Goal: Task Accomplishment & Management: Manage account settings

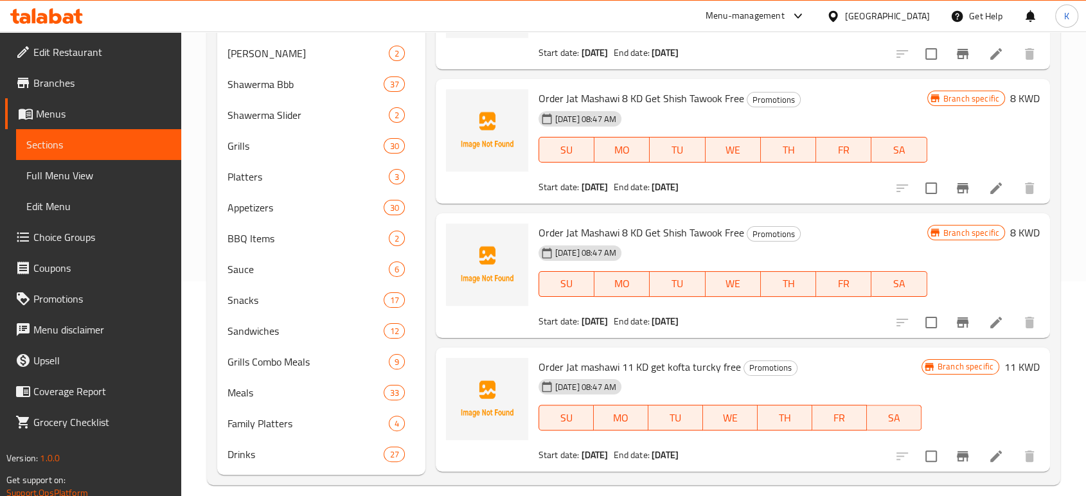
scroll to position [214, 0]
drag, startPoint x: 272, startPoint y: 276, endPoint x: 262, endPoint y: 271, distance: 11.5
click at [262, 271] on span "Sauce" at bounding box center [289, 269] width 125 height 15
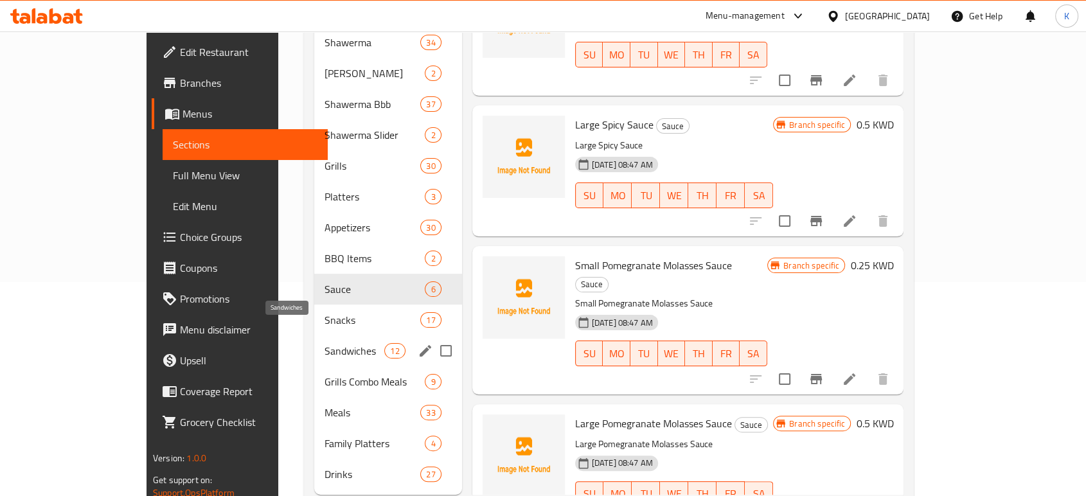
drag, startPoint x: 262, startPoint y: 271, endPoint x: 253, endPoint y: 333, distance: 62.3
click at [314, 333] on div "Promotions 23 Shawerma 34 Iskander Shawerma 2 Shawerma Bbb 37 Shawerma Slider 2…" at bounding box center [387, 242] width 147 height 493
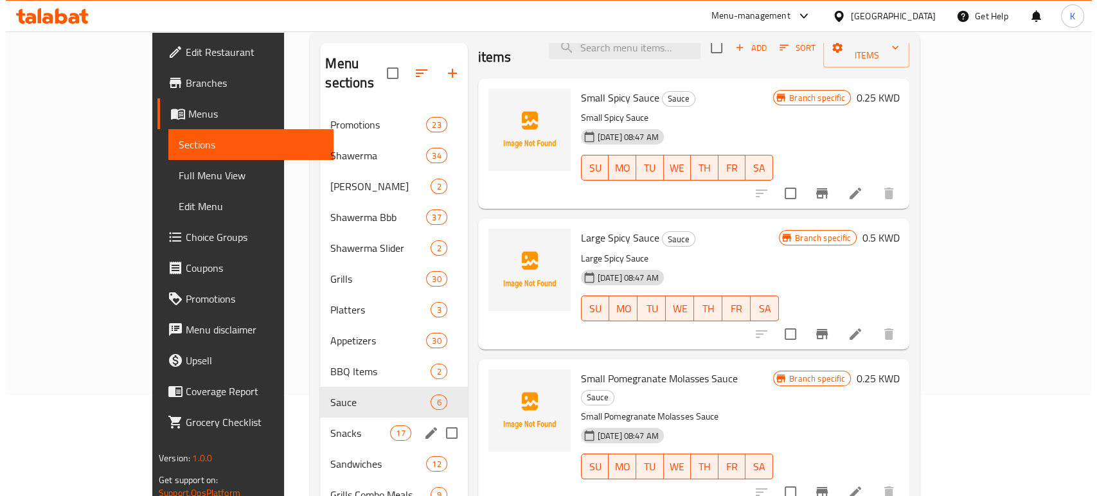
scroll to position [99, 0]
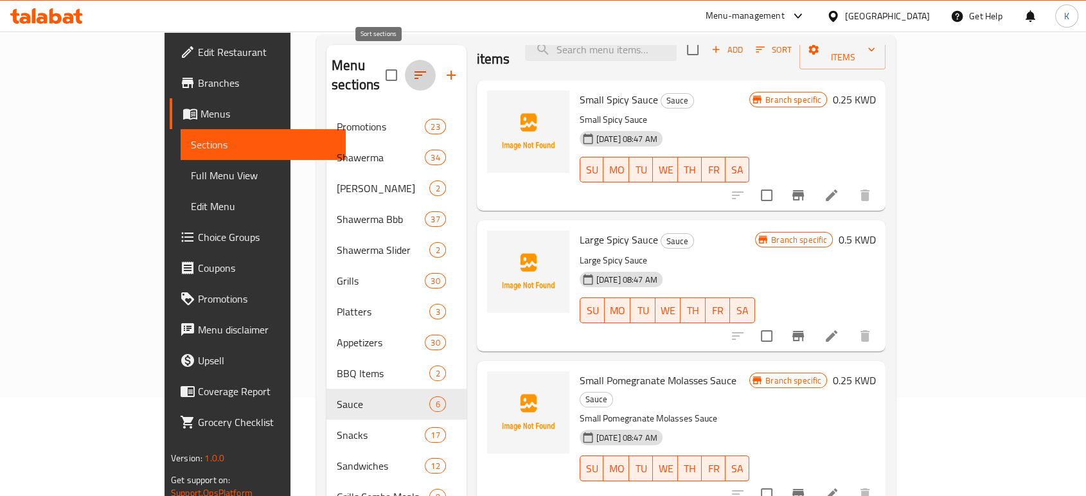
click at [405, 62] on button "button" at bounding box center [420, 75] width 31 height 31
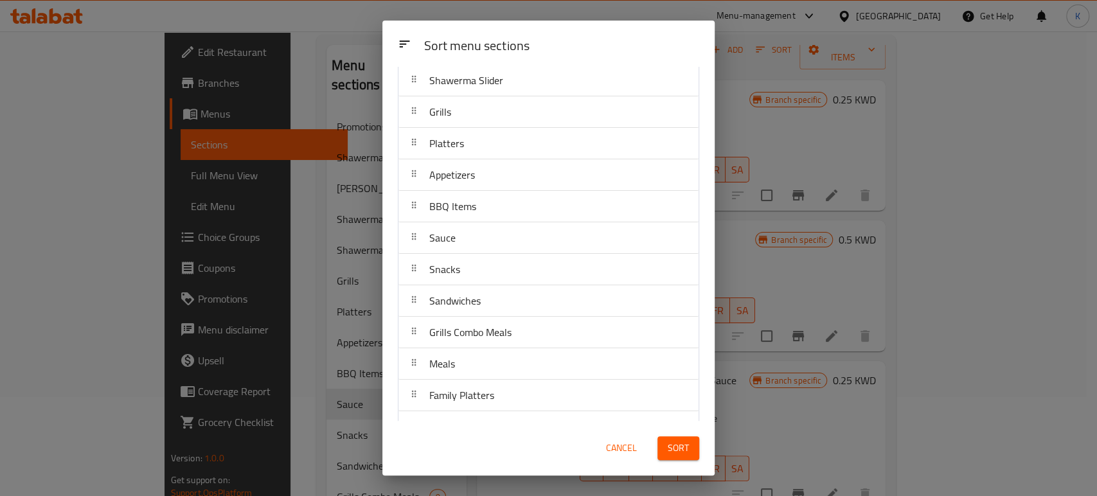
scroll to position [191, 0]
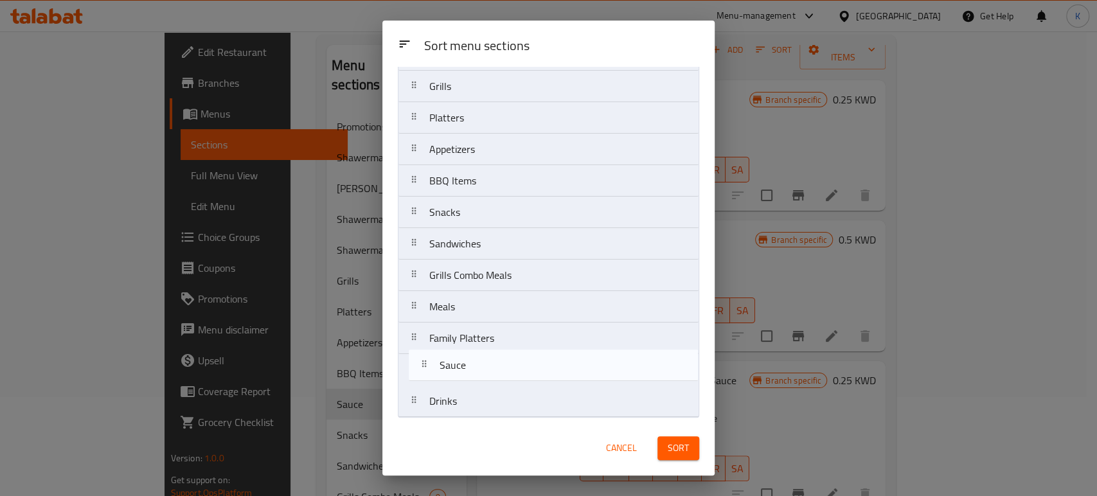
drag, startPoint x: 453, startPoint y: 217, endPoint x: 462, endPoint y: 377, distance: 160.2
click at [462, 377] on nav "Promotions Shawerma Iskander Shawerma Shawerma Bbb Shawerma Slider Grills Platt…" at bounding box center [548, 165] width 301 height 505
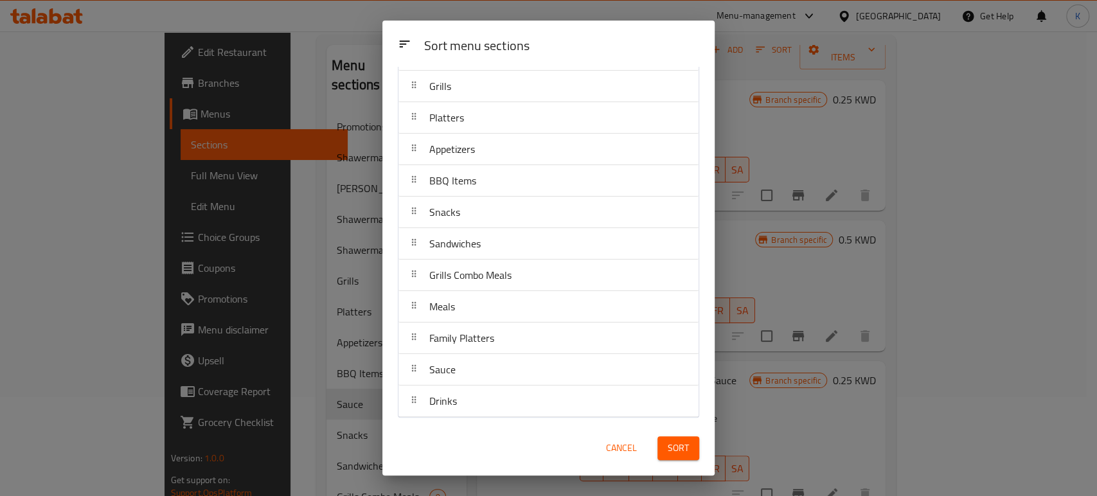
click at [1059, 115] on div "Sort menu sections Sort menu sections Promotions Shawerma Iskander Shawerma Sha…" at bounding box center [548, 248] width 1097 height 496
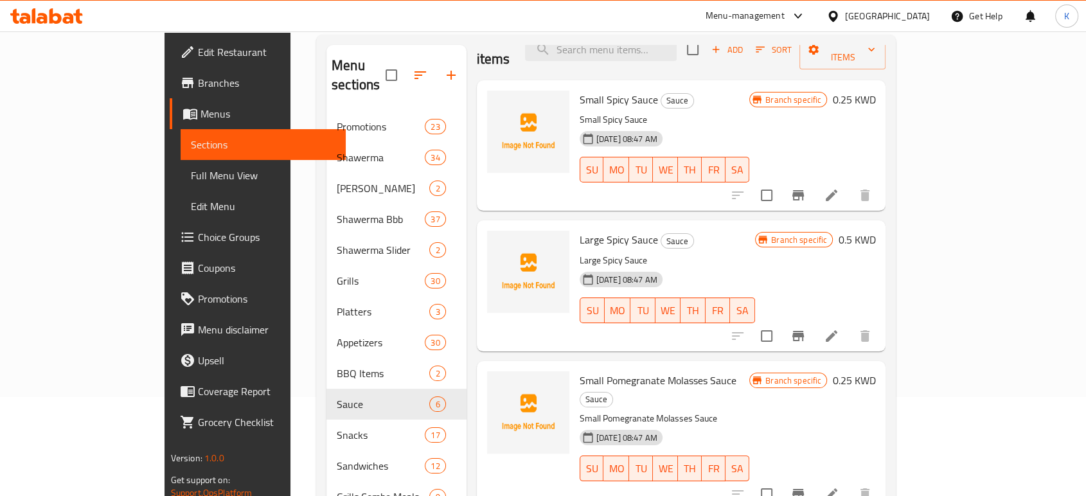
click at [593, 24] on div "Menu-management Kuwait Get Help K" at bounding box center [543, 16] width 1086 height 31
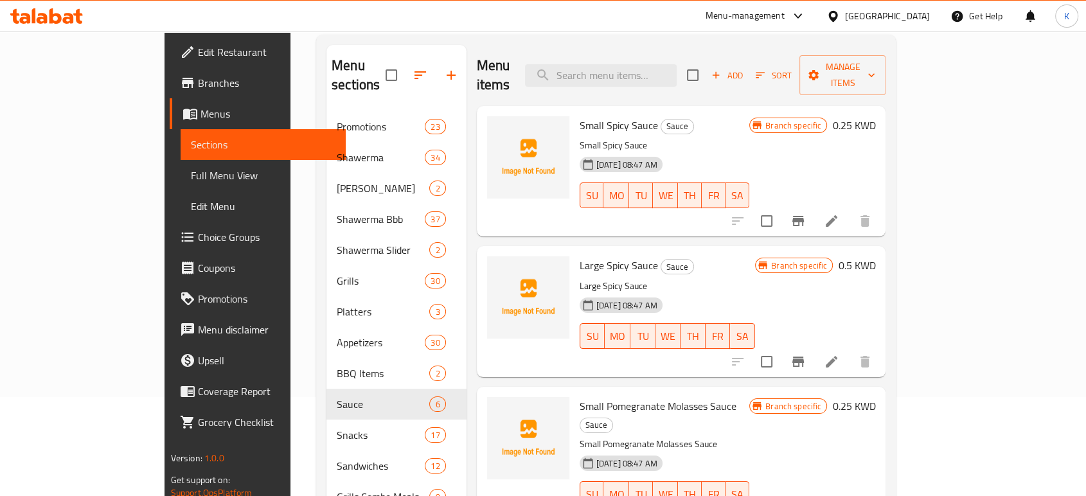
scroll to position [0, 0]
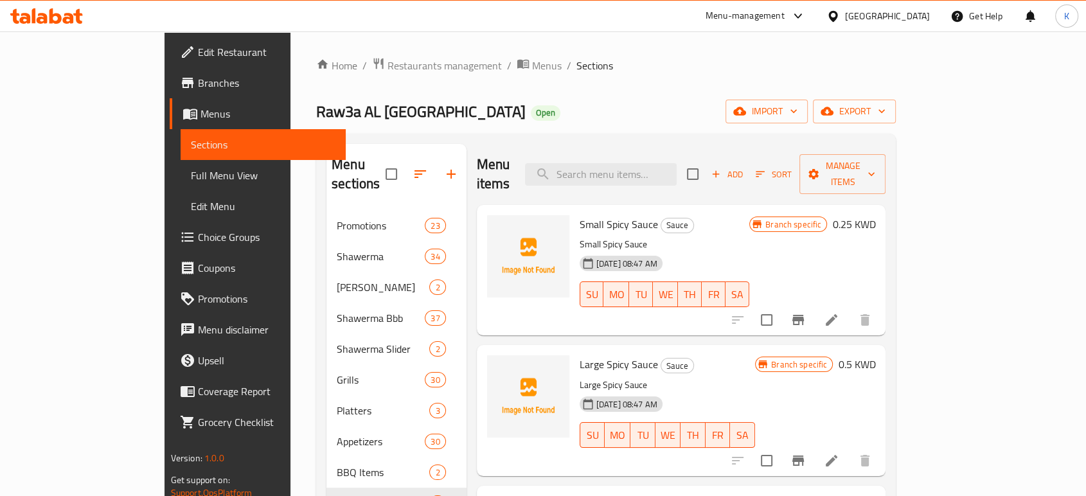
click at [816, 5] on div "Menu-management" at bounding box center [755, 16] width 121 height 31
click at [806, 10] on div at bounding box center [794, 15] width 21 height 15
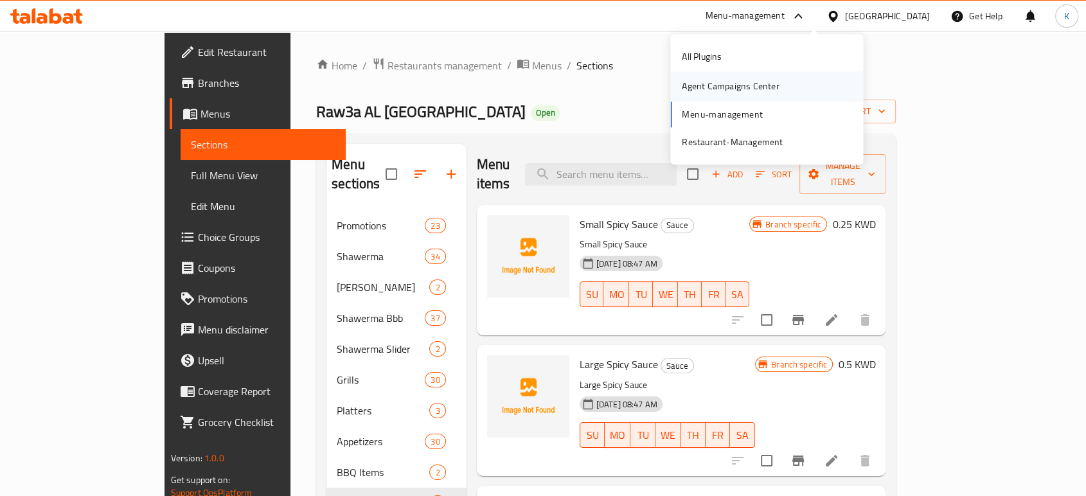
click at [717, 80] on div "Agent Campaigns Center" at bounding box center [730, 87] width 97 height 14
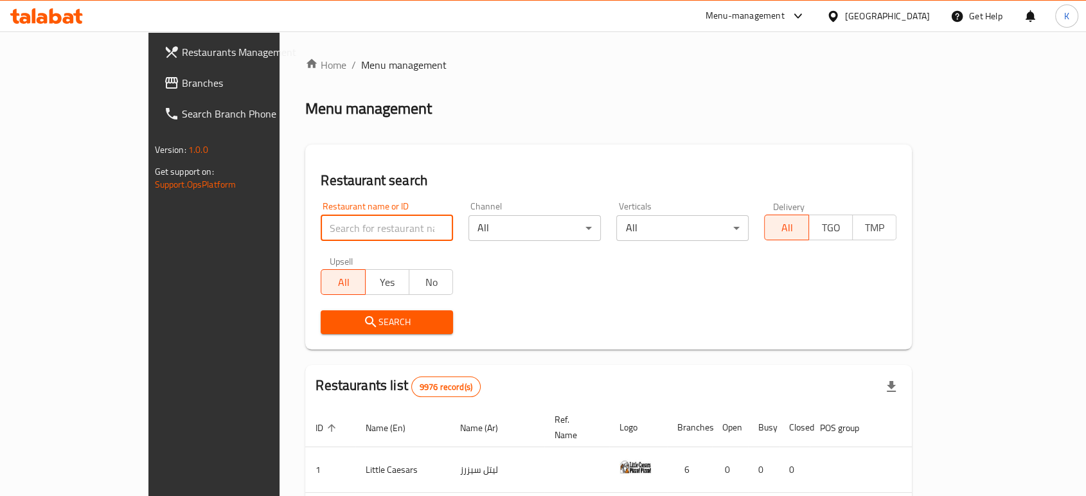
drag, startPoint x: 0, startPoint y: 0, endPoint x: 306, endPoint y: 220, distance: 377.5
click at [321, 220] on input "search" at bounding box center [387, 228] width 132 height 26
type input "furn al hana"
click button "Search" at bounding box center [387, 322] width 132 height 24
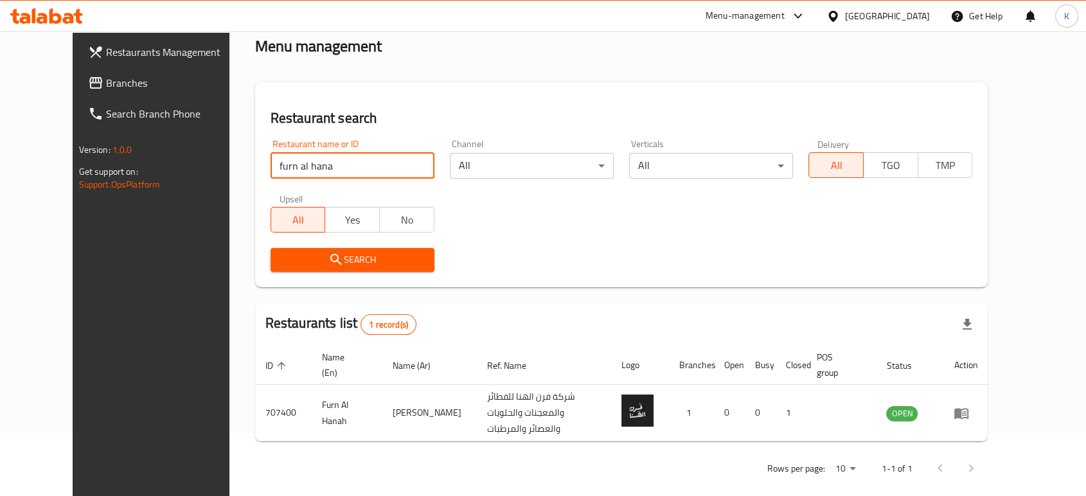
scroll to position [63, 0]
click at [400, 160] on input "furn al hana" at bounding box center [352, 165] width 164 height 26
click at [400, 162] on input "furn al hana" at bounding box center [352, 165] width 164 height 26
click at [360, 163] on input "search" at bounding box center [352, 165] width 164 height 26
type input "f"
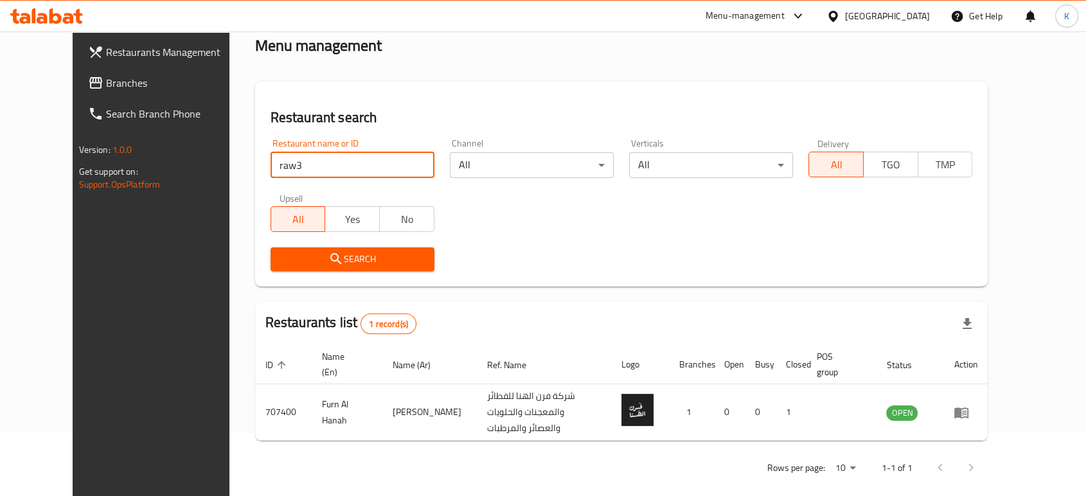
type input "raw3a"
click at [333, 260] on span "Search" at bounding box center [352, 259] width 143 height 16
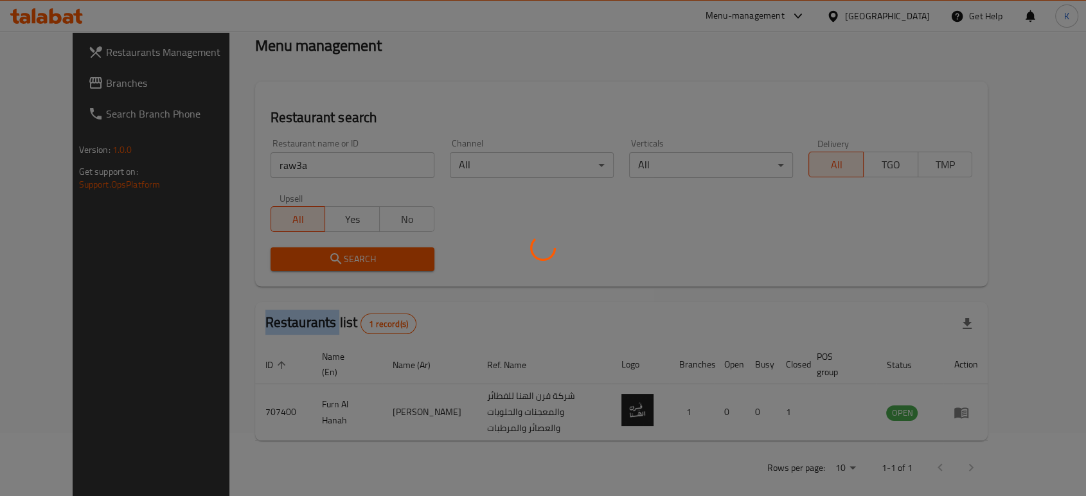
click at [333, 260] on div at bounding box center [543, 248] width 1086 height 496
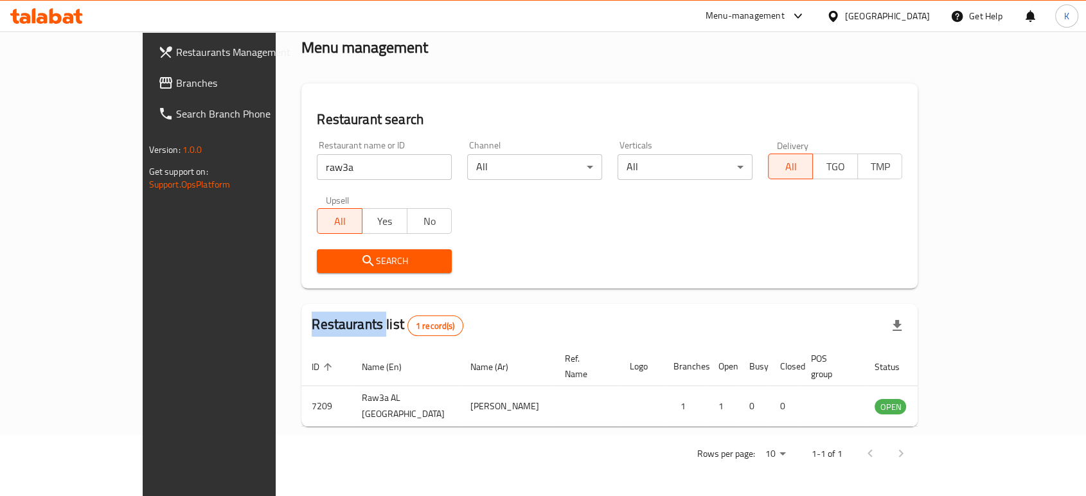
scroll to position [51, 0]
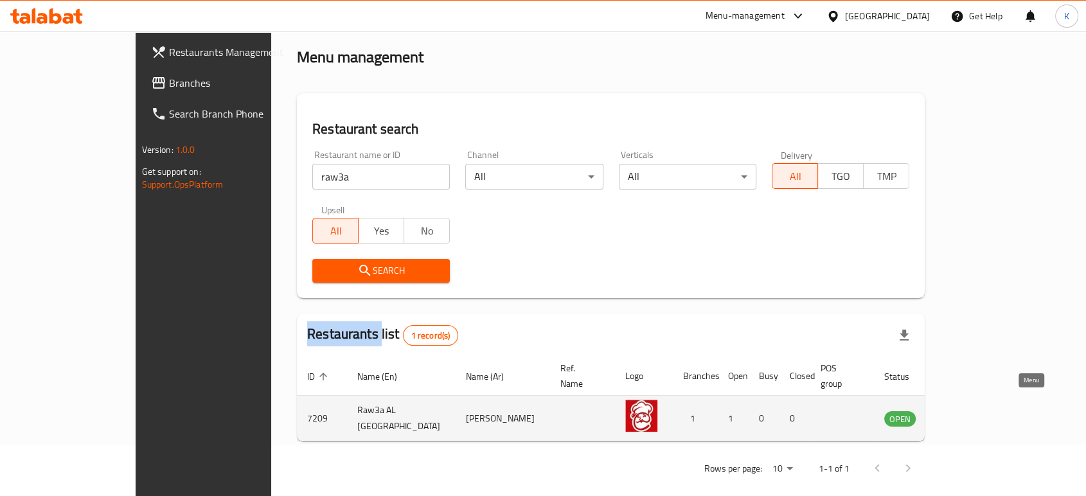
click at [964, 416] on icon "enhanced table" at bounding box center [962, 418] width 4 height 5
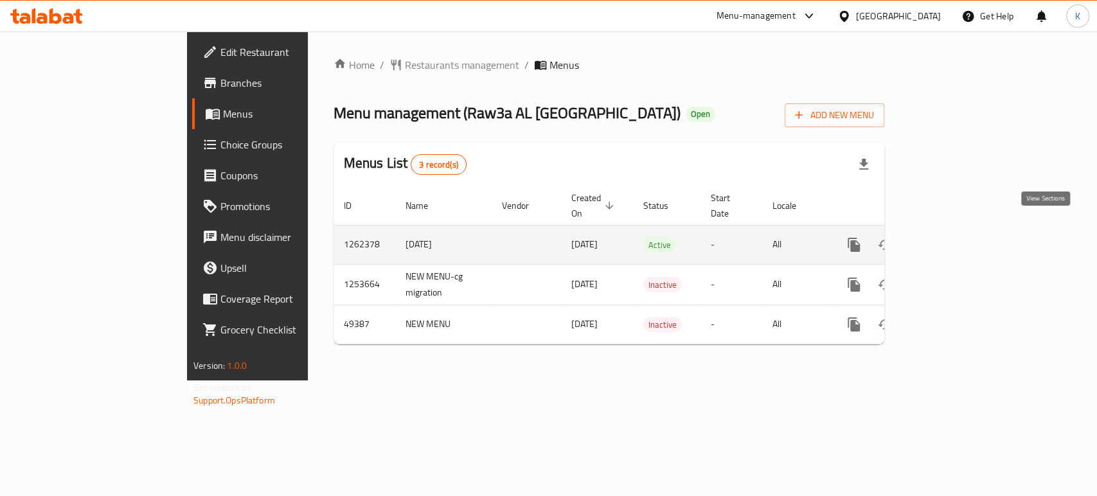
click at [952, 239] on icon "enhanced table" at bounding box center [947, 245] width 12 height 12
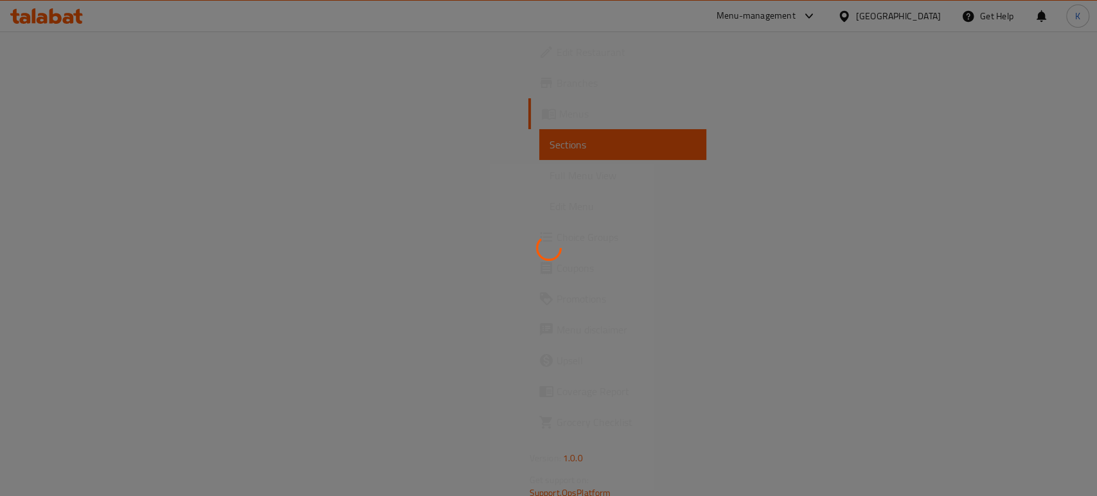
click at [357, 228] on div at bounding box center [548, 248] width 1097 height 496
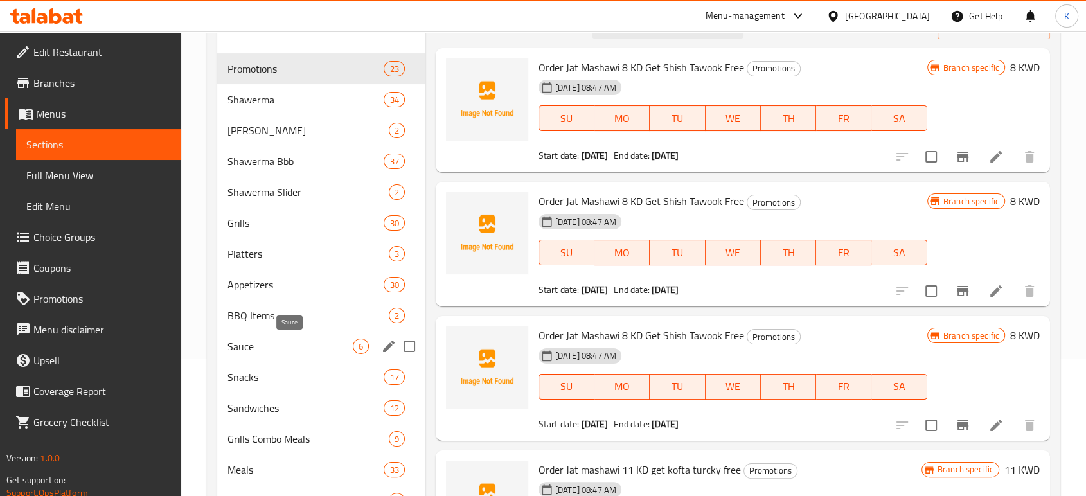
scroll to position [136, 0]
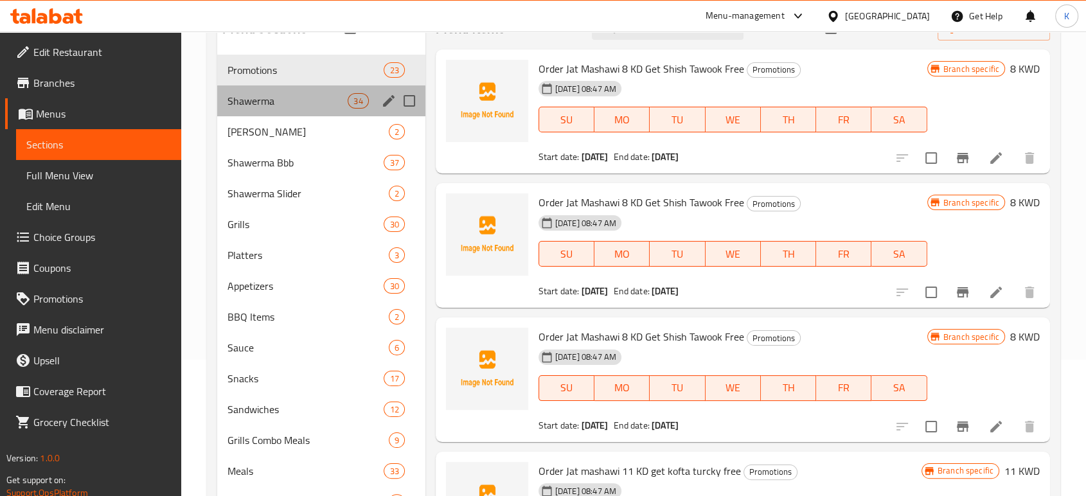
click at [294, 112] on div "Shawerma 34" at bounding box center [321, 100] width 208 height 31
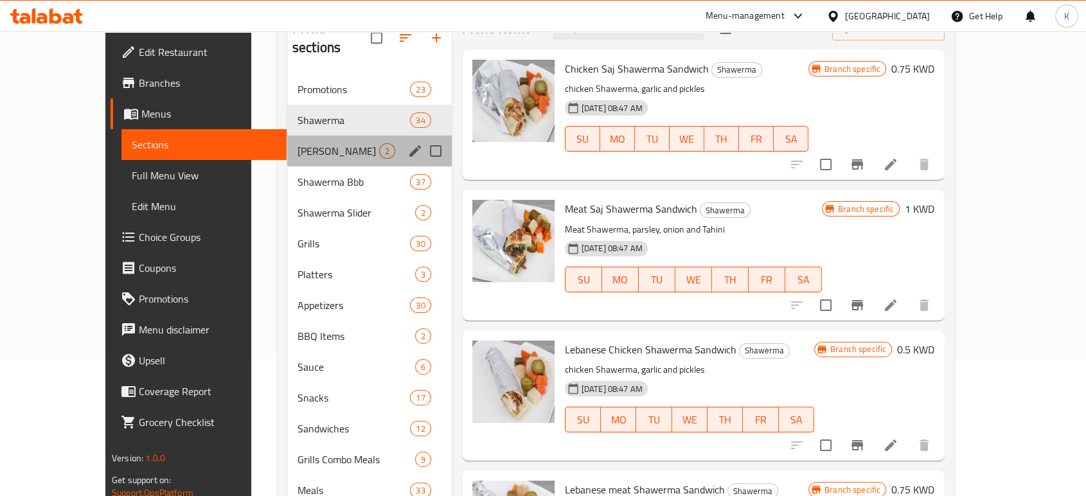
click at [297, 143] on span "[PERSON_NAME]" at bounding box center [338, 150] width 82 height 15
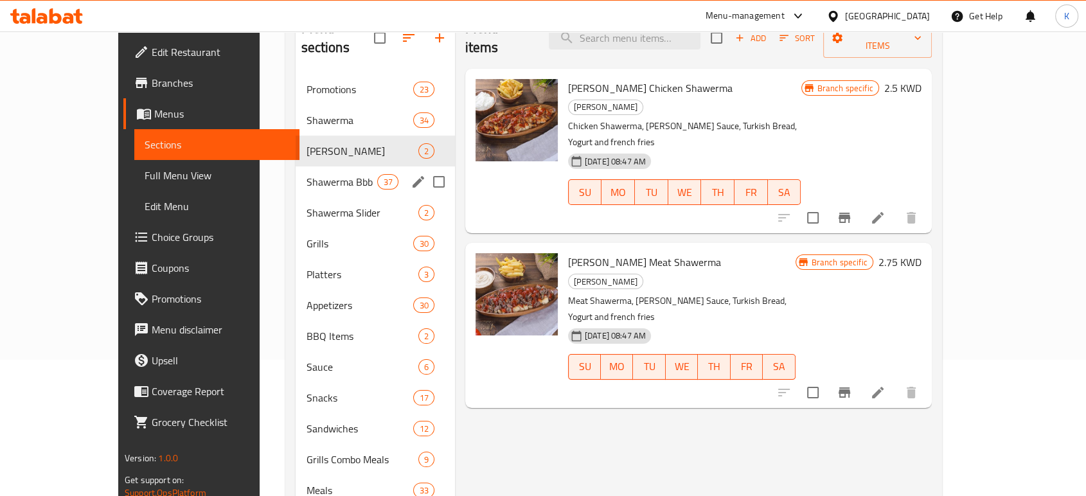
click at [296, 166] on div "Shawerma Bbb 37" at bounding box center [375, 181] width 159 height 31
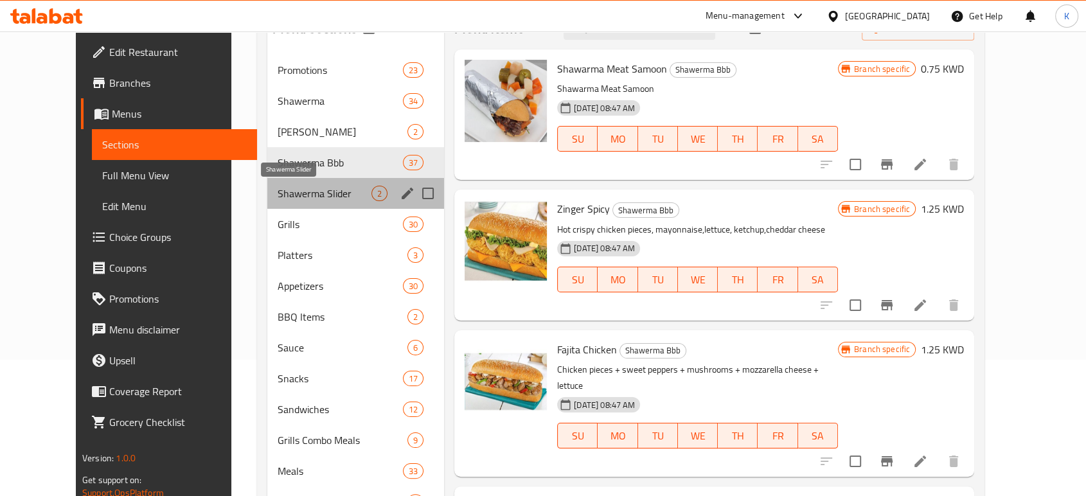
click at [288, 186] on span "Shawerma Slider" at bounding box center [325, 193] width 94 height 15
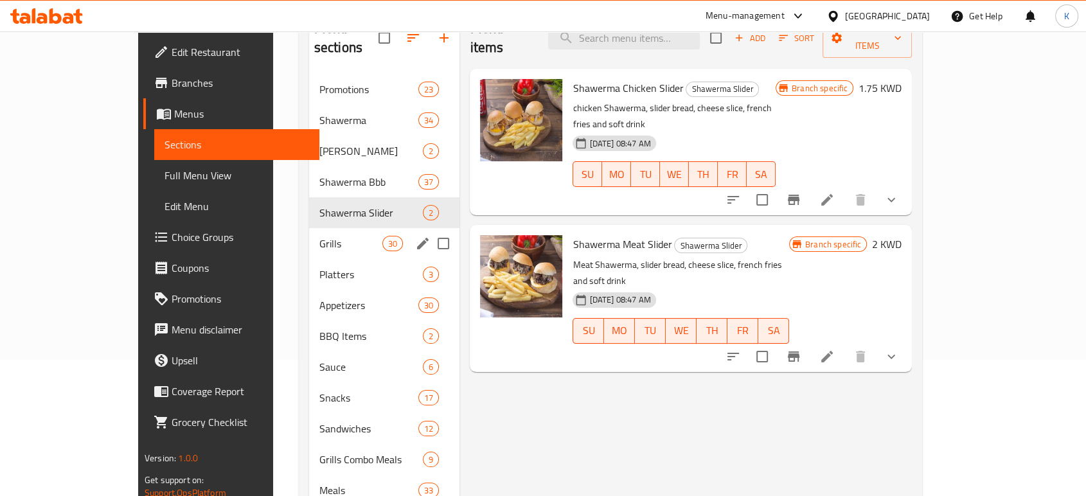
click at [309, 228] on div "Grills 30" at bounding box center [384, 243] width 151 height 31
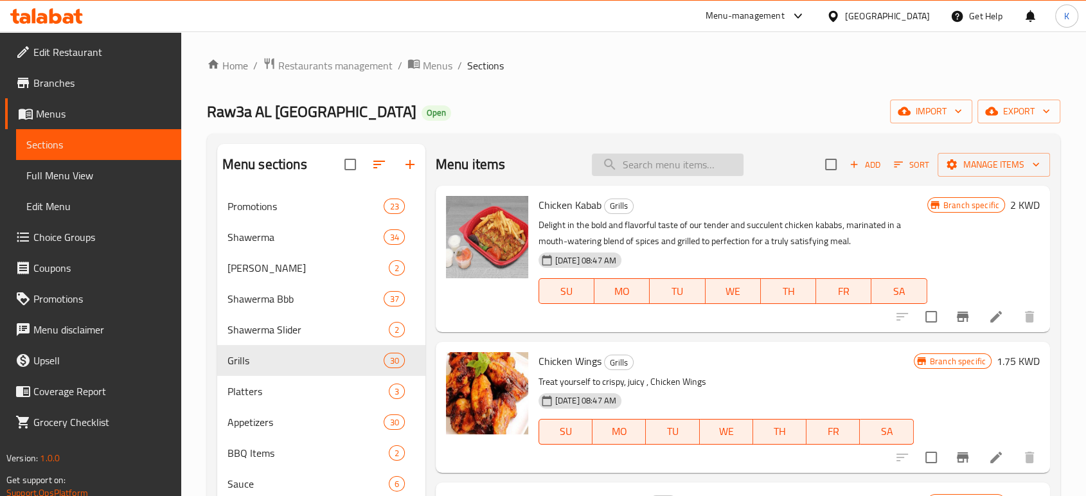
click at [624, 164] on input "search" at bounding box center [668, 165] width 152 height 22
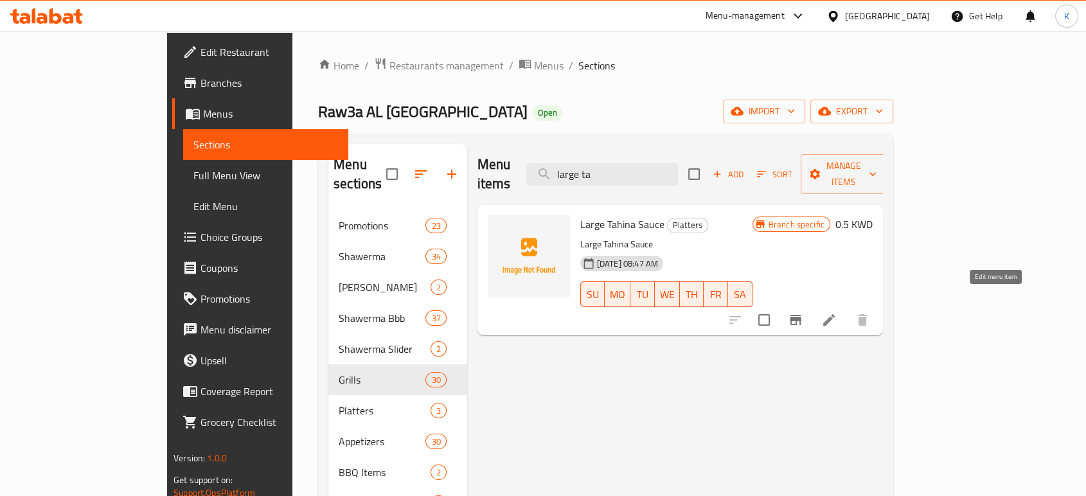
type input "large ta"
click at [836, 312] on icon at bounding box center [828, 319] width 15 height 15
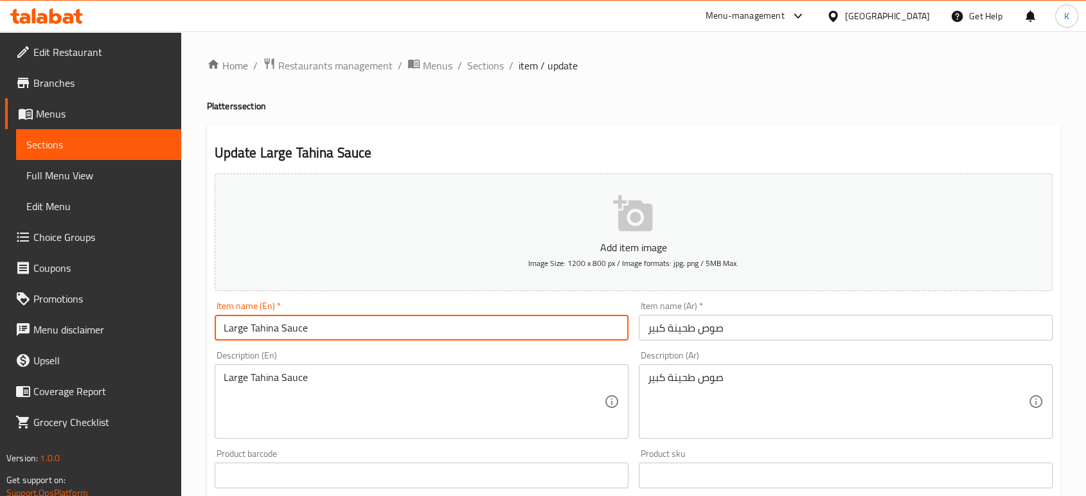
drag, startPoint x: 387, startPoint y: 336, endPoint x: 211, endPoint y: 328, distance: 176.2
click at [211, 328] on div "Item name (En)   * Large Tahina Sauce Item name (En) *" at bounding box center [421, 320] width 424 height 49
click at [104, 143] on span "Sections" at bounding box center [98, 144] width 145 height 15
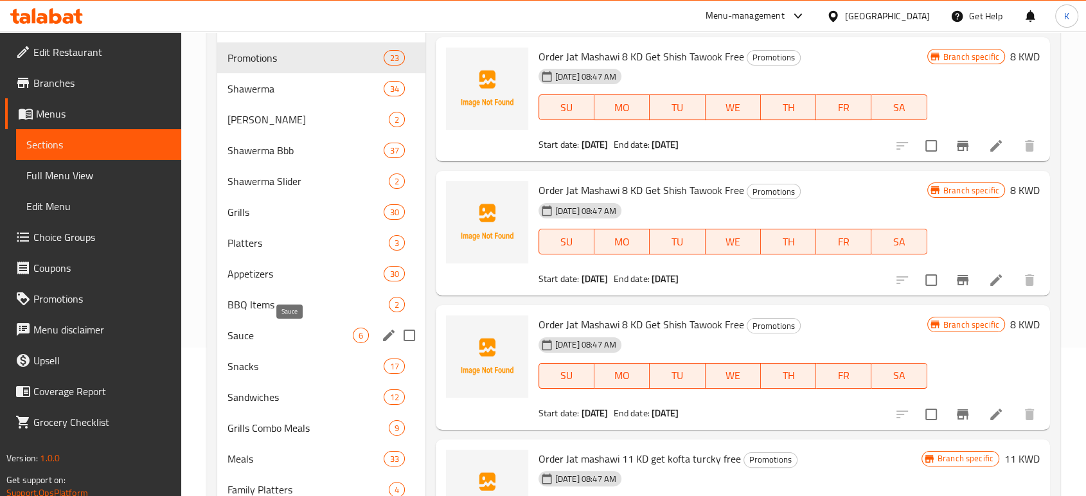
scroll to position [229, 0]
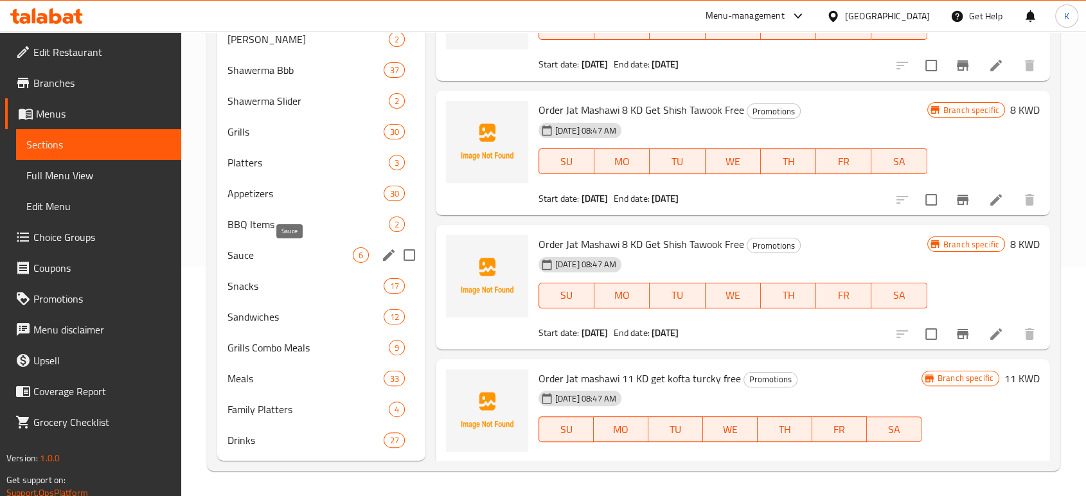
click at [301, 250] on span "Sauce" at bounding box center [289, 254] width 125 height 15
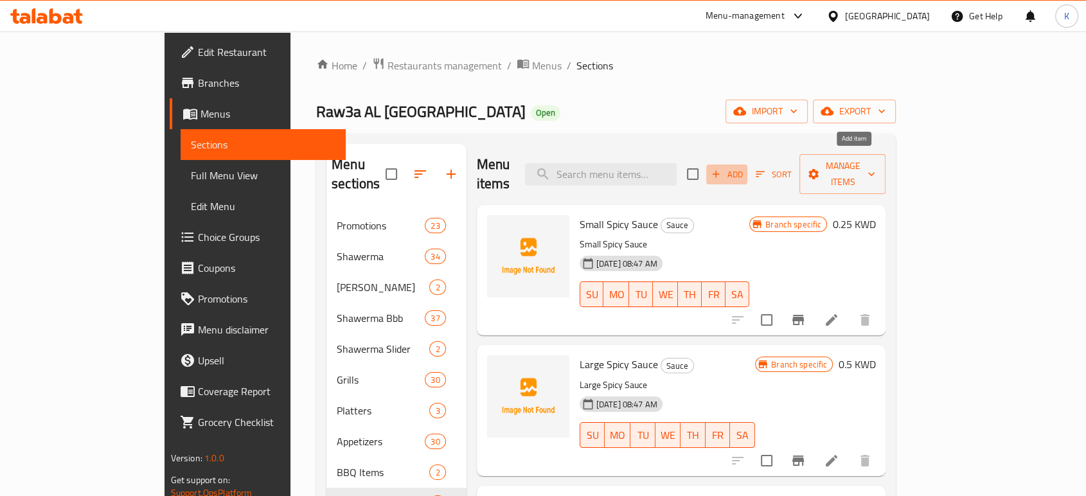
click at [744, 167] on span "Add" at bounding box center [726, 174] width 35 height 15
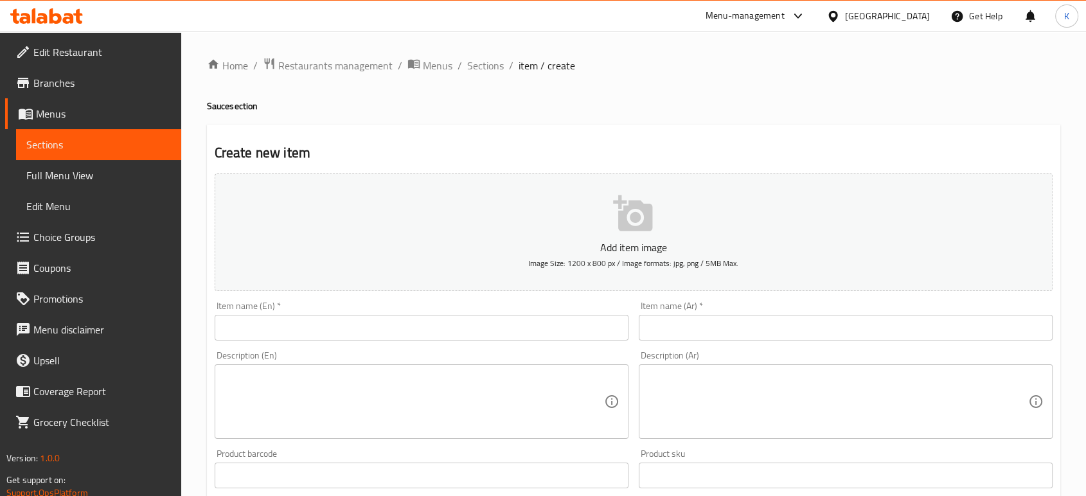
click at [440, 321] on input "text" at bounding box center [422, 328] width 414 height 26
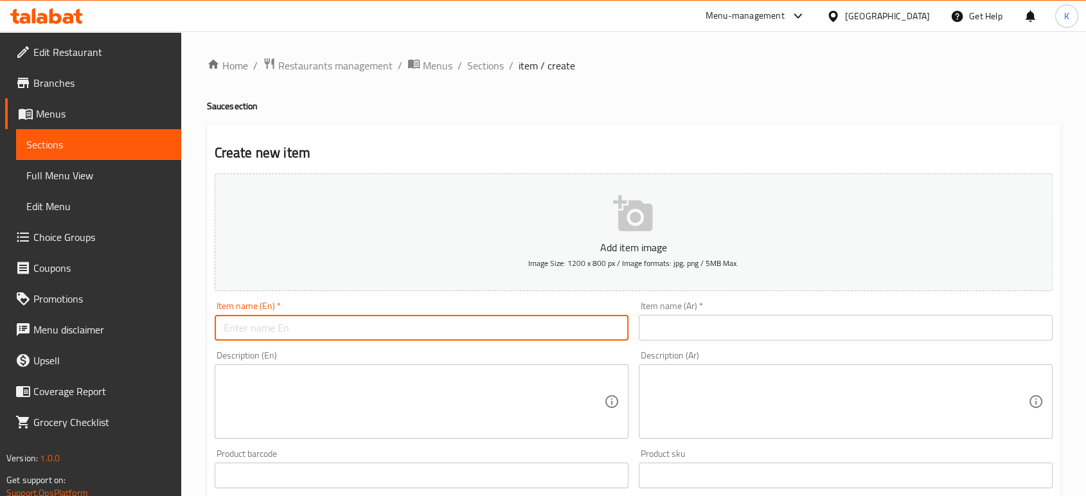
paste input "Large Tahina Sauce"
type input "Large Tahina Sauce"
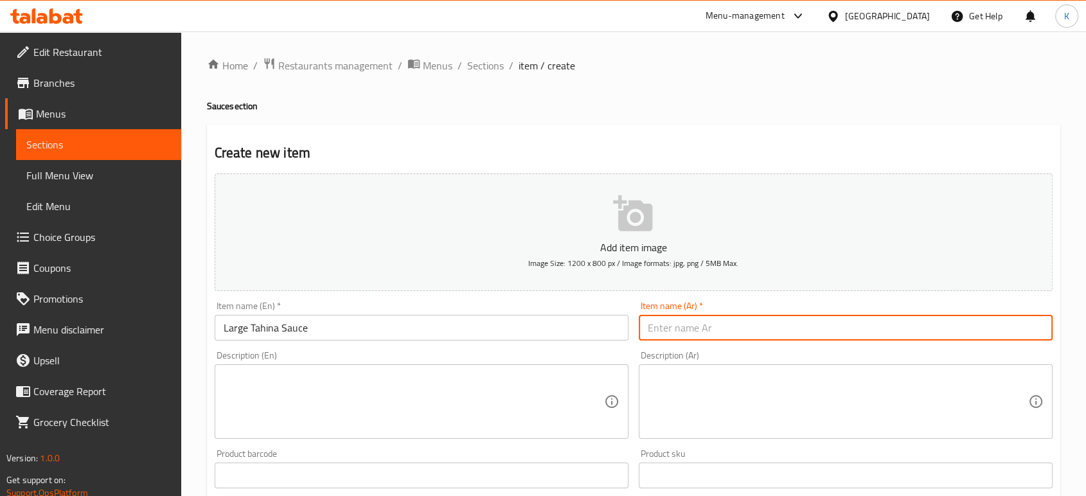
click at [664, 323] on input "text" at bounding box center [846, 328] width 414 height 26
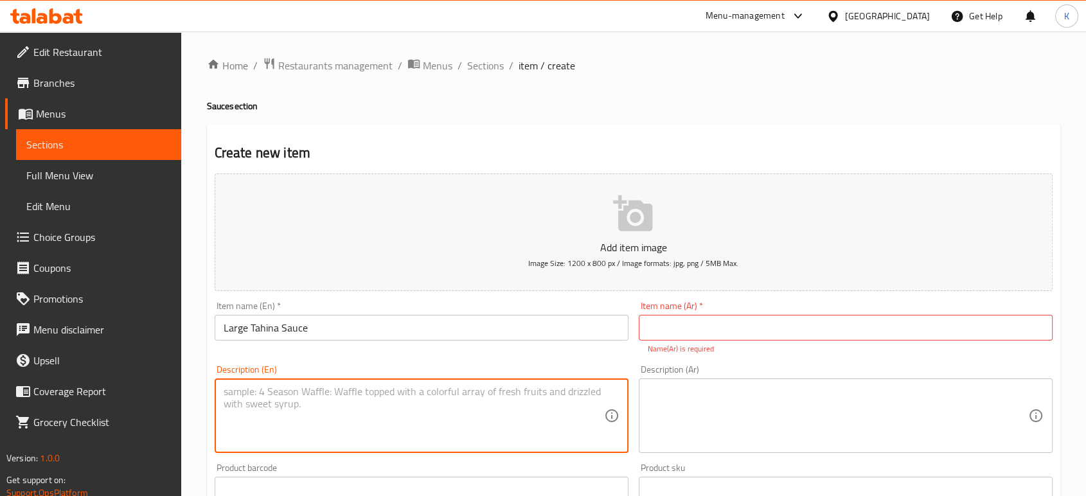
click at [409, 407] on textarea at bounding box center [414, 415] width 380 height 61
type textarea "large size Tahina Sauce"
click at [668, 316] on input "text" at bounding box center [846, 328] width 414 height 26
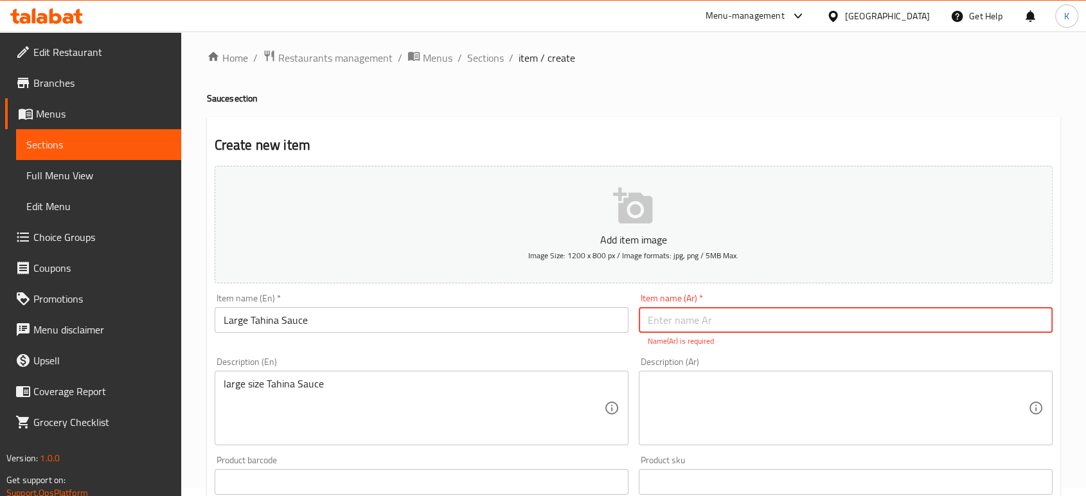
scroll to position [7, 0]
paste input "صوص طحينة كبير"
type input "صوص طحينة كبير"
click at [93, 141] on span "Sections" at bounding box center [98, 144] width 145 height 15
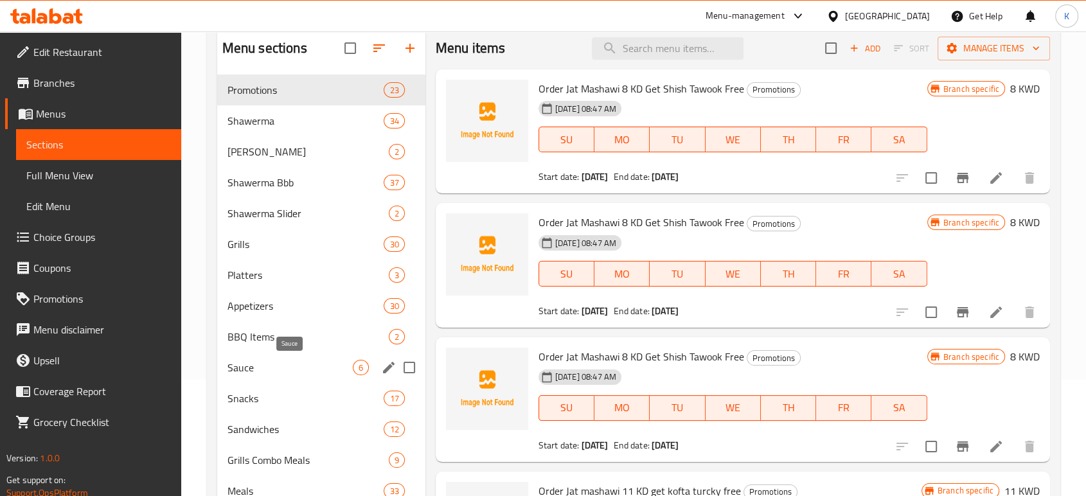
scroll to position [150, 0]
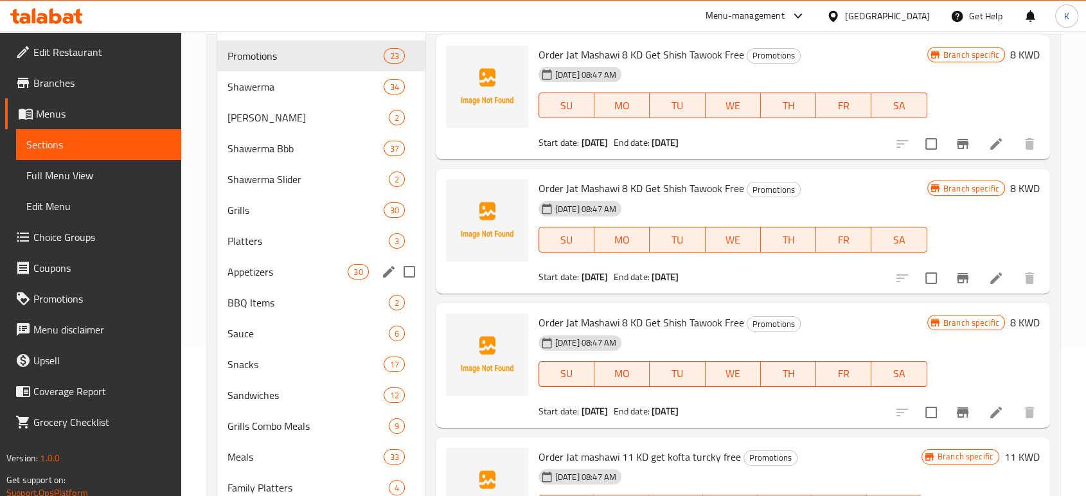
click at [275, 285] on div "Appetizers 30" at bounding box center [321, 271] width 208 height 31
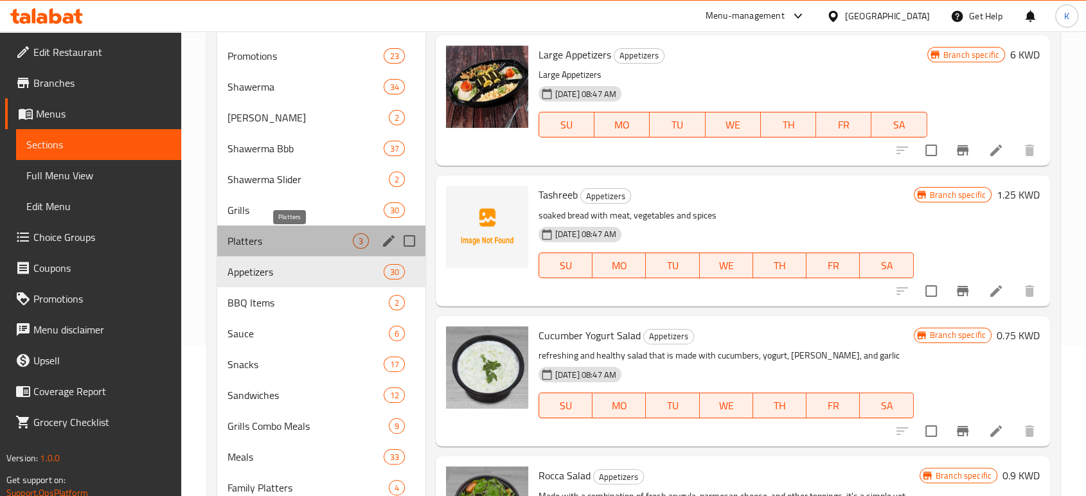
click at [272, 242] on span "Platters" at bounding box center [289, 240] width 125 height 15
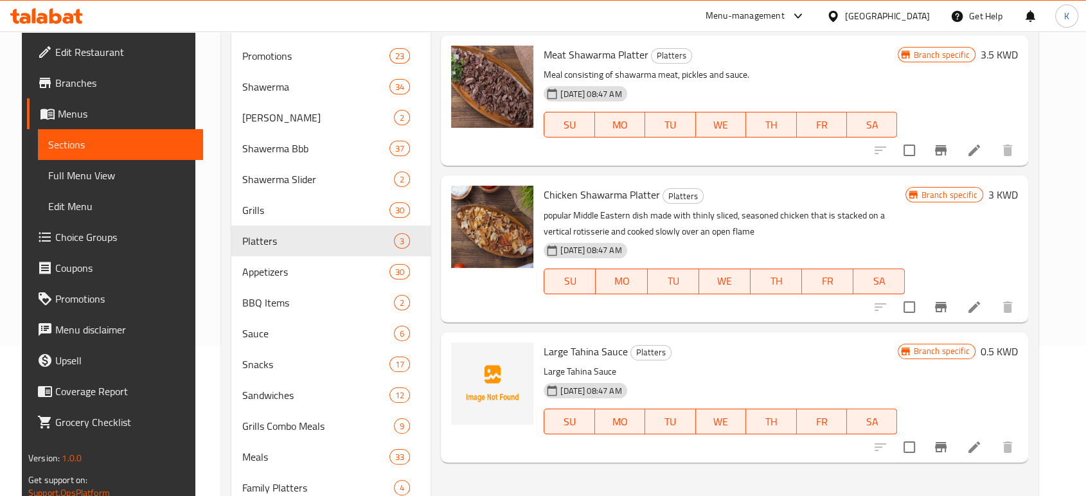
scroll to position [229, 0]
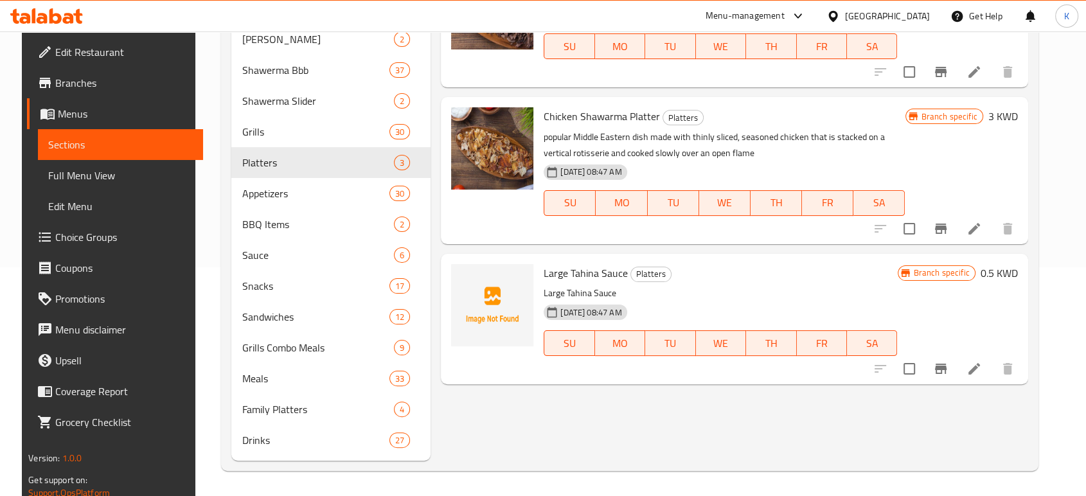
click at [901, 370] on div at bounding box center [944, 368] width 158 height 31
click at [982, 368] on icon at bounding box center [973, 368] width 15 height 15
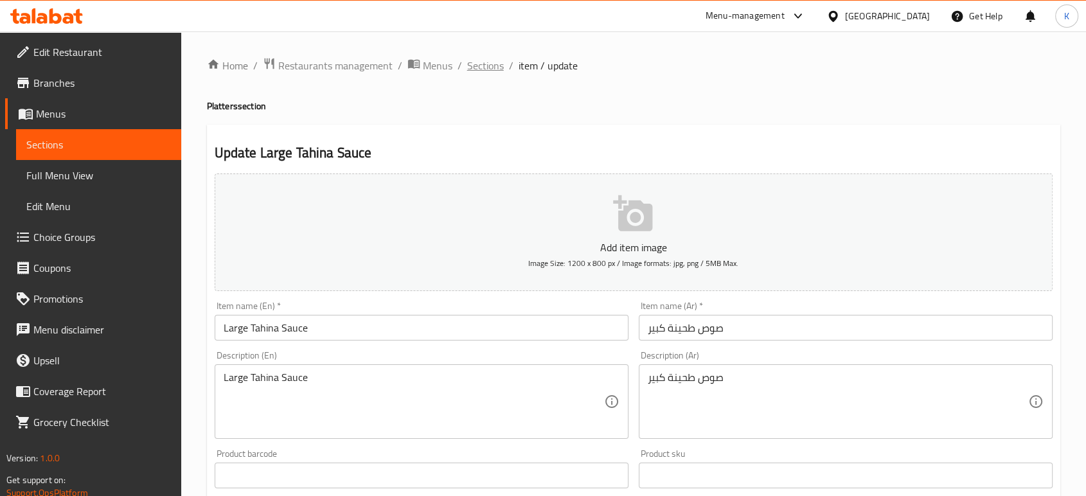
click at [498, 58] on span "Sections" at bounding box center [485, 65] width 37 height 15
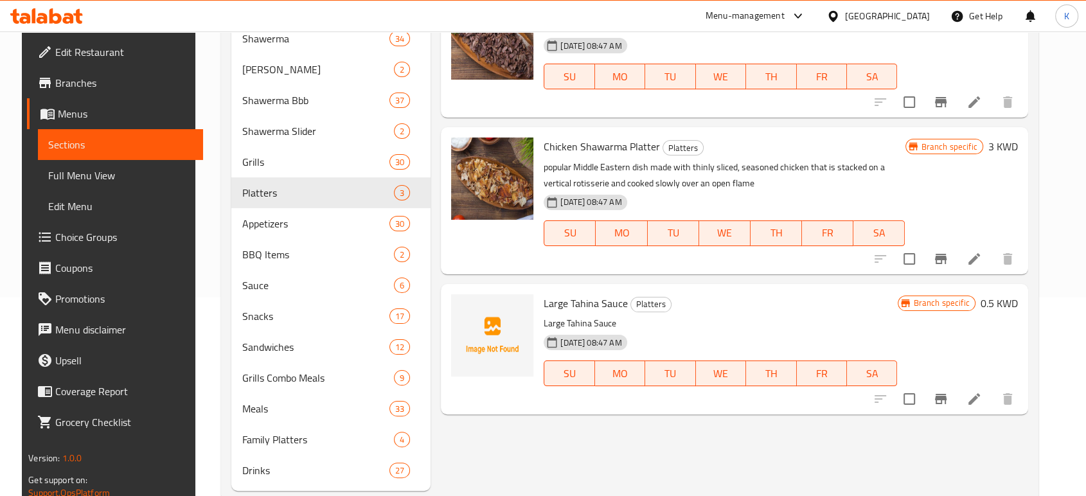
scroll to position [200, 0]
click at [957, 303] on span "Branch specific" at bounding box center [941, 302] width 66 height 12
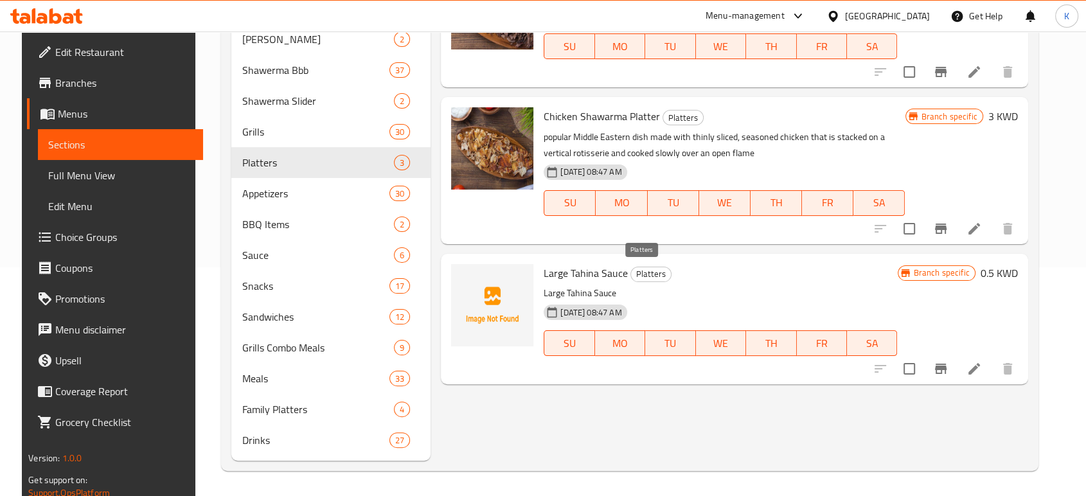
click at [642, 272] on span "Platters" at bounding box center [651, 274] width 40 height 15
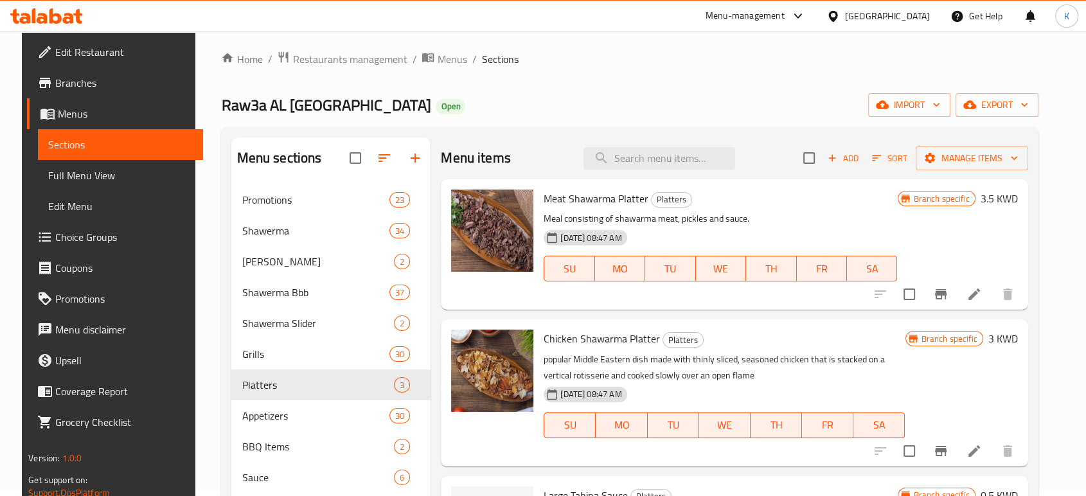
scroll to position [0, 0]
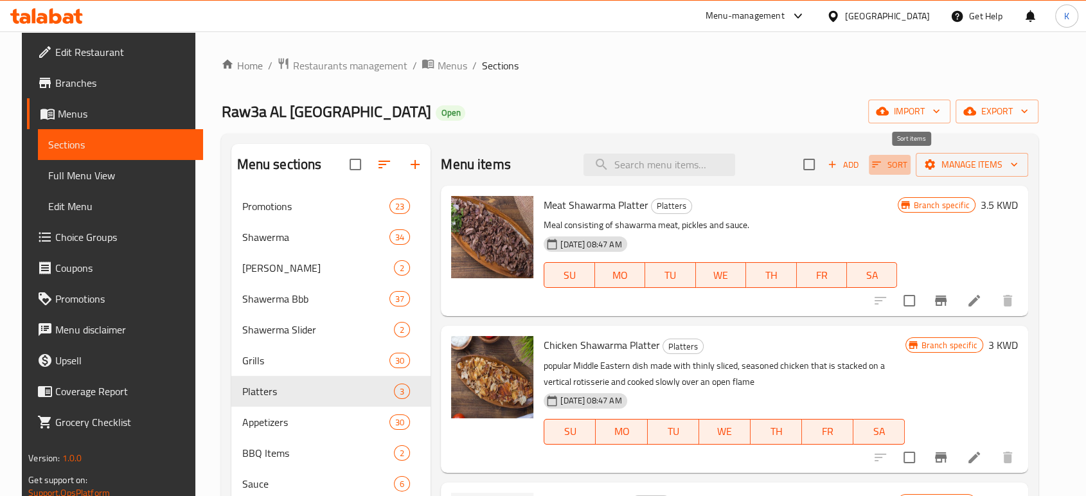
click at [907, 165] on span "Sort" at bounding box center [889, 164] width 35 height 15
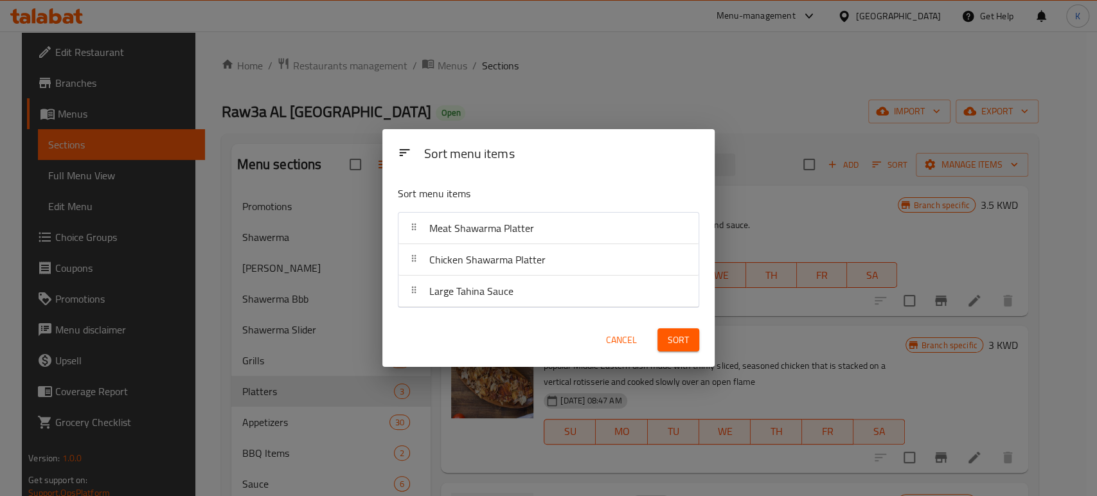
click at [520, 298] on div "Large Tahina Sauce" at bounding box center [548, 291] width 290 height 31
click at [620, 345] on span "Cancel" at bounding box center [621, 340] width 31 height 16
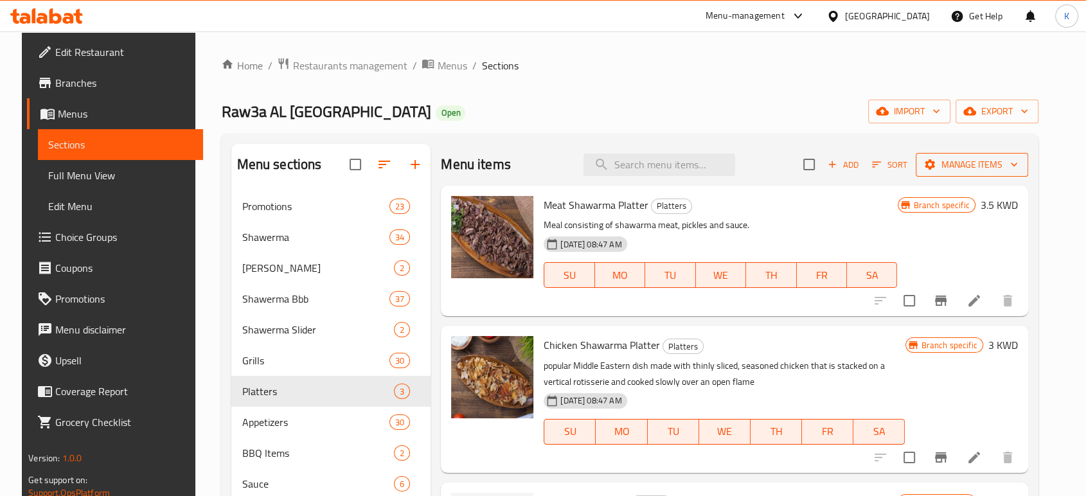
click at [980, 171] on span "Manage items" at bounding box center [972, 165] width 92 height 16
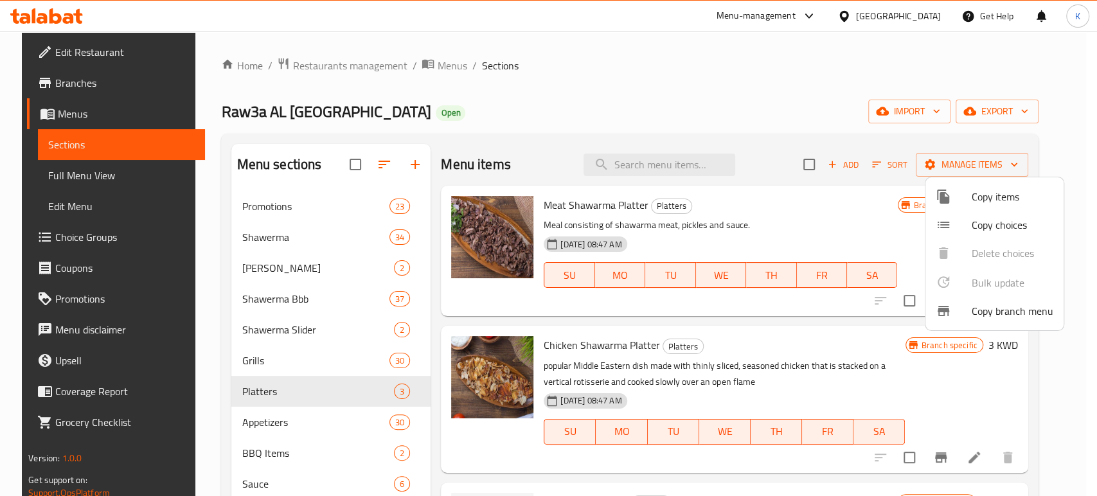
click at [905, 168] on div at bounding box center [548, 248] width 1097 height 496
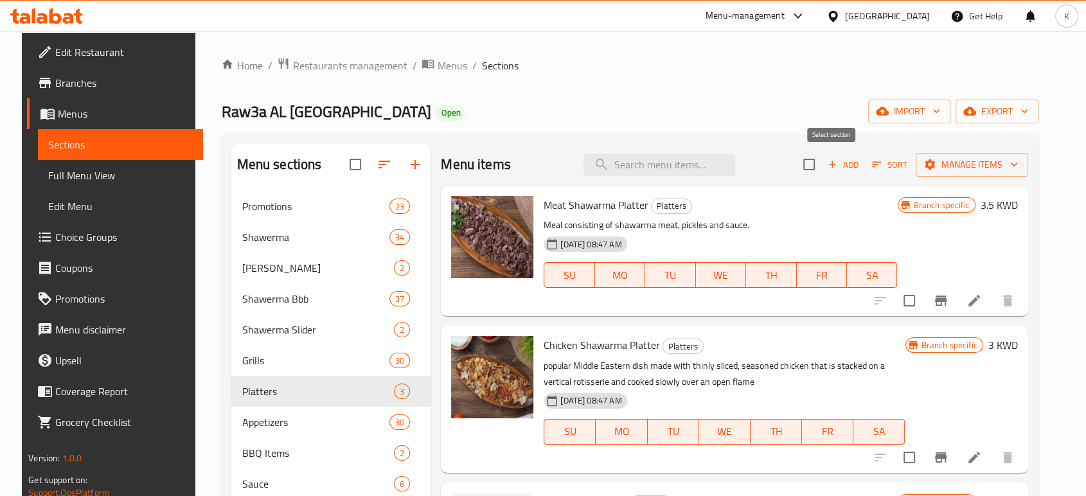
click at [822, 161] on input "checkbox" at bounding box center [808, 164] width 27 height 27
checkbox input "true"
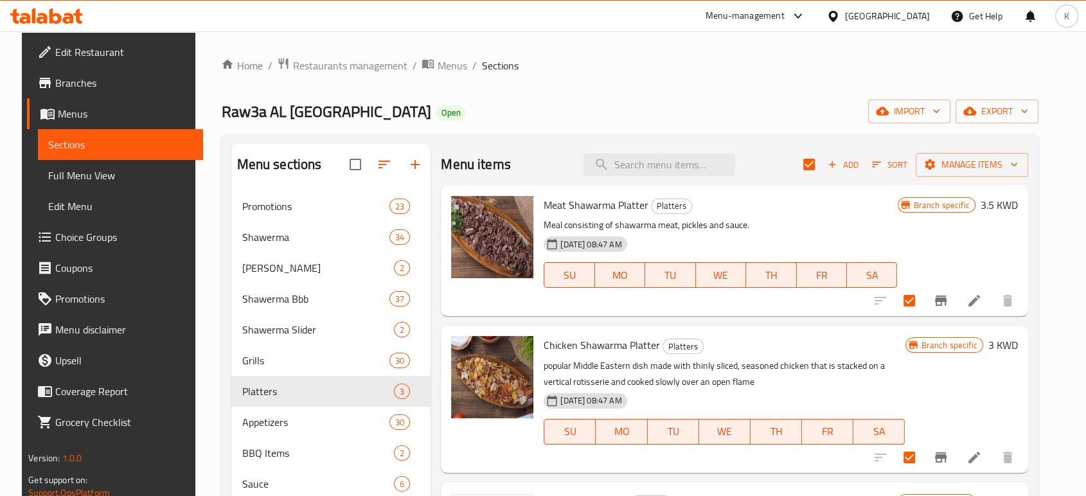
scroll to position [229, 0]
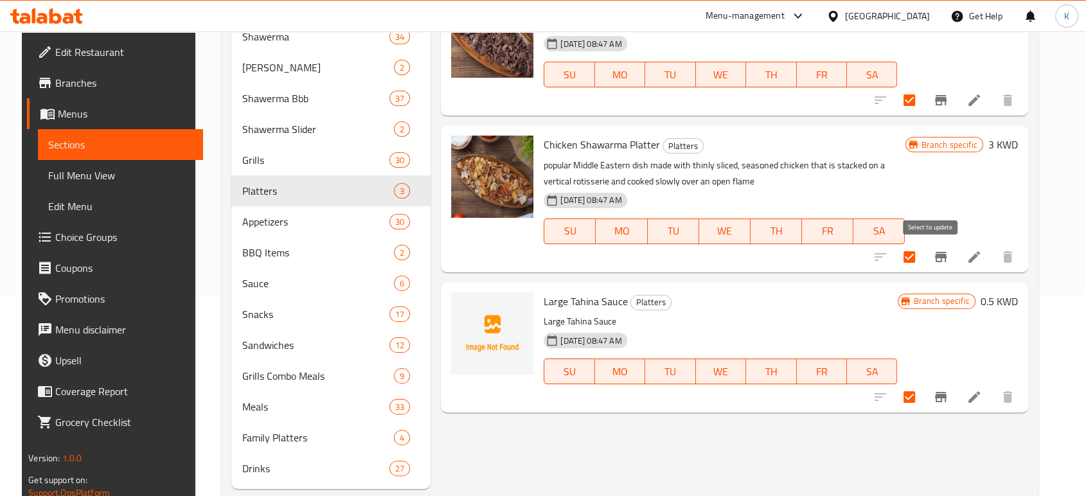
click at [923, 252] on input "checkbox" at bounding box center [909, 256] width 27 height 27
checkbox input "false"
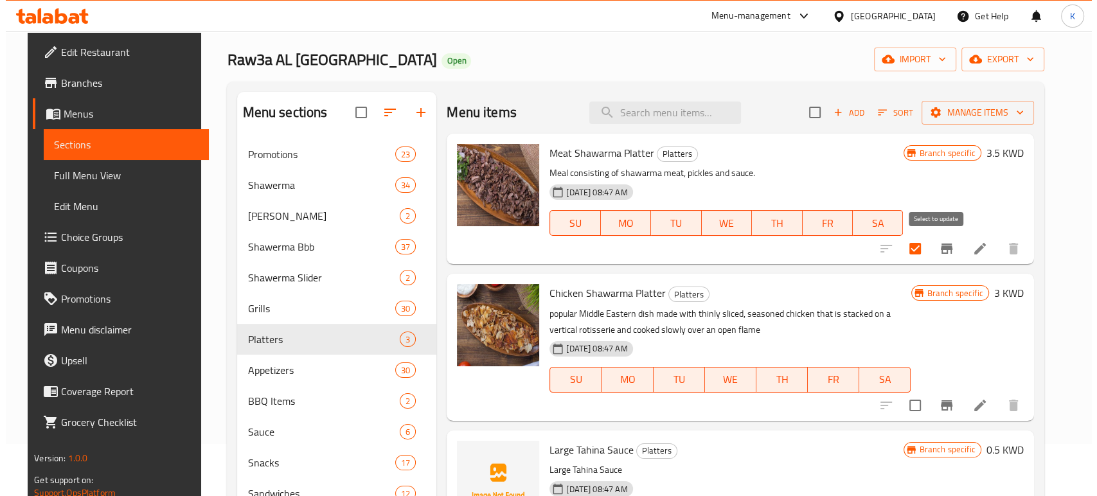
scroll to position [51, 0]
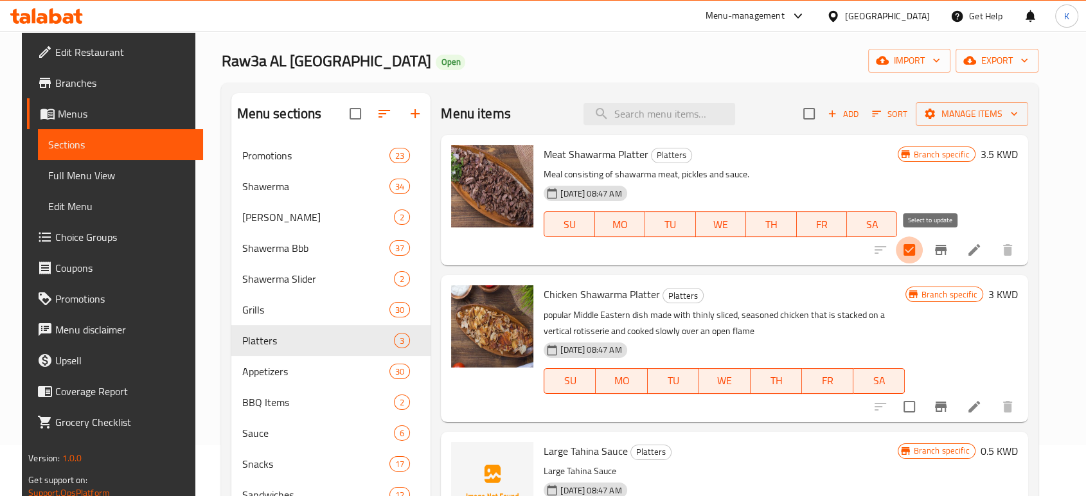
click at [923, 243] on input "checkbox" at bounding box center [909, 249] width 27 height 27
checkbox input "false"
click at [907, 107] on span "Sort" at bounding box center [889, 114] width 35 height 15
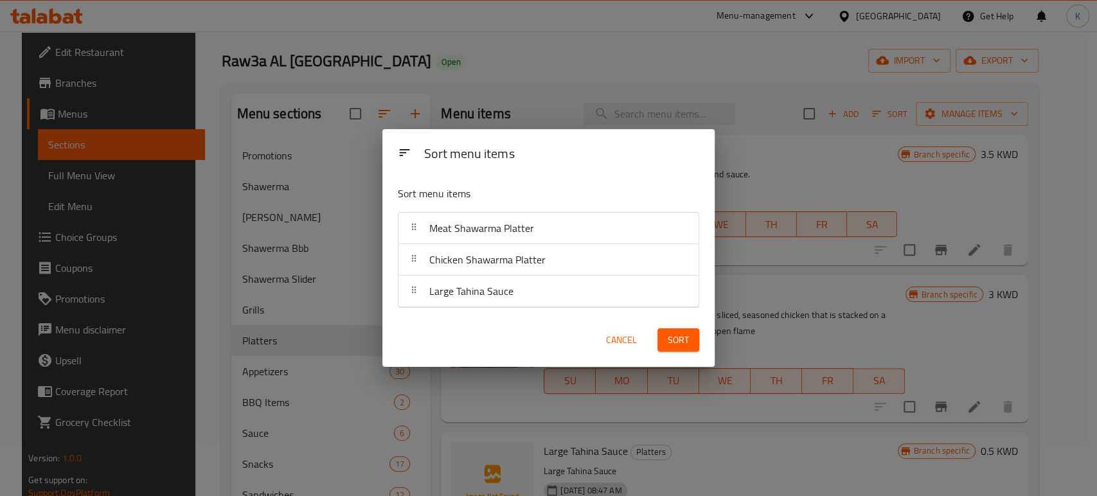
click at [527, 294] on div "Large Tahina Sauce" at bounding box center [548, 291] width 290 height 31
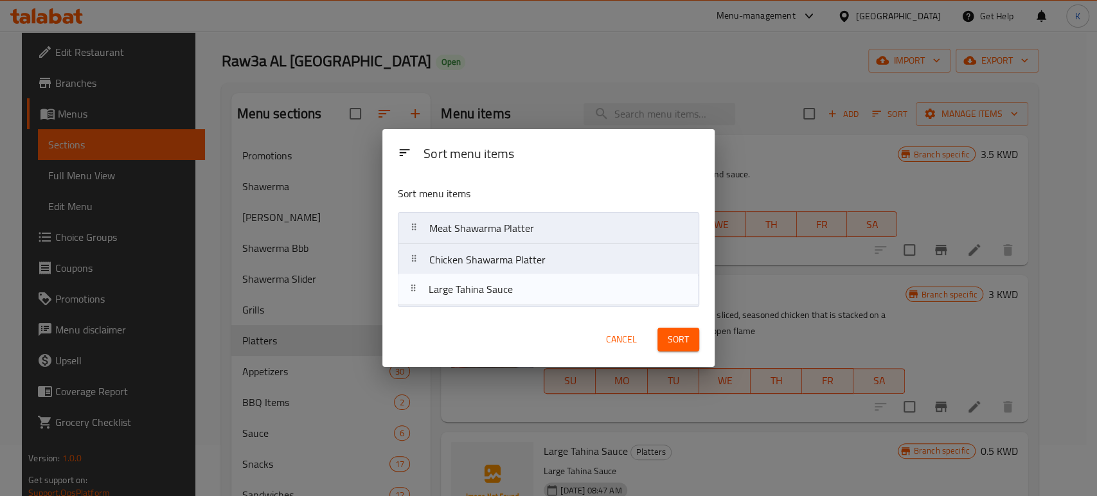
click at [526, 290] on nav "Meat Shawarma Platter Chicken Shawarma Platter Large Tahina Sauce" at bounding box center [548, 260] width 301 height 96
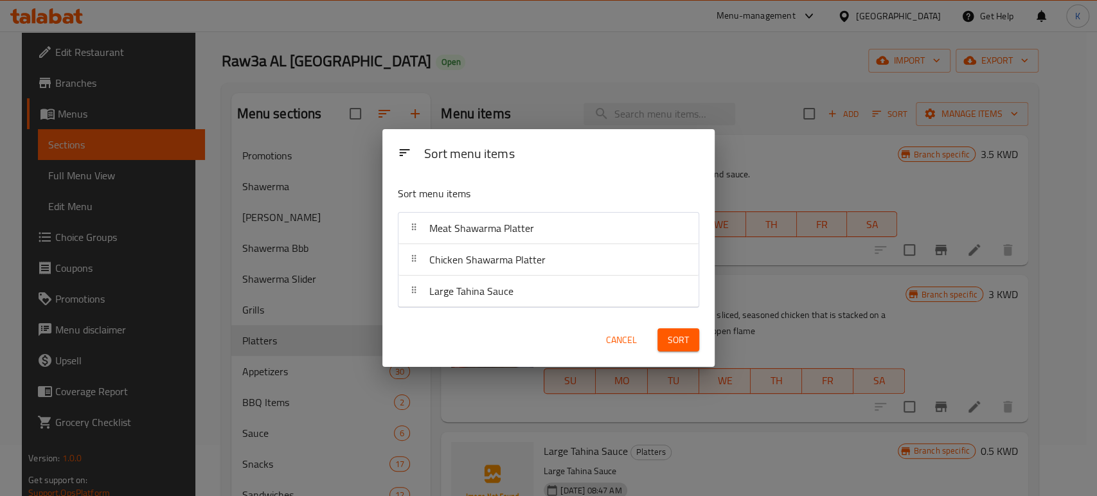
click at [624, 340] on span "Cancel" at bounding box center [621, 340] width 31 height 16
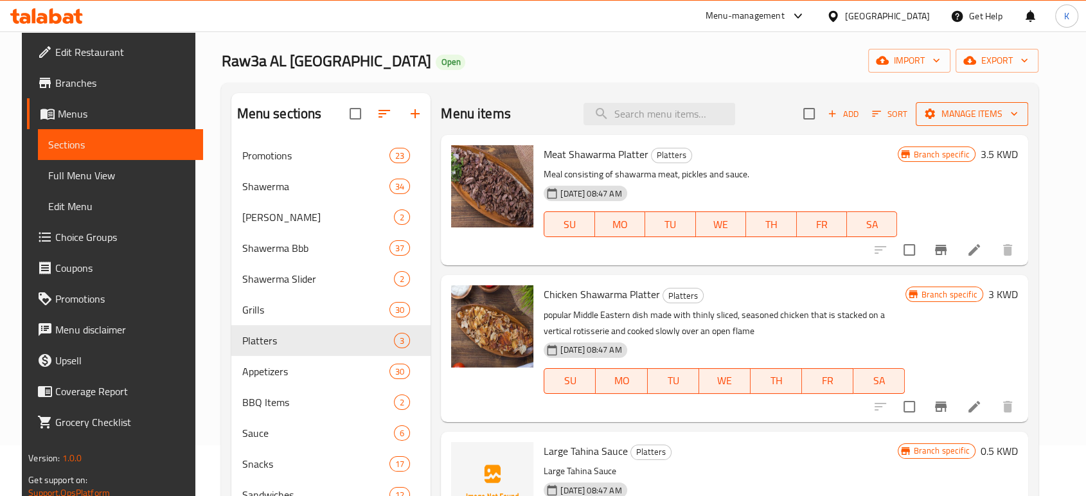
click at [958, 112] on span "Manage items" at bounding box center [972, 114] width 92 height 16
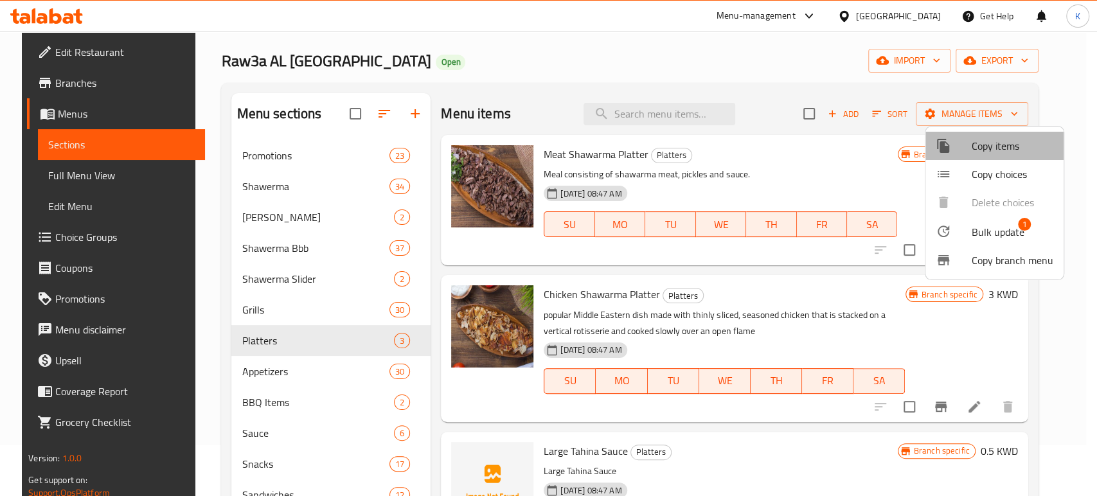
click at [1002, 149] on span "Copy items" at bounding box center [1012, 145] width 82 height 15
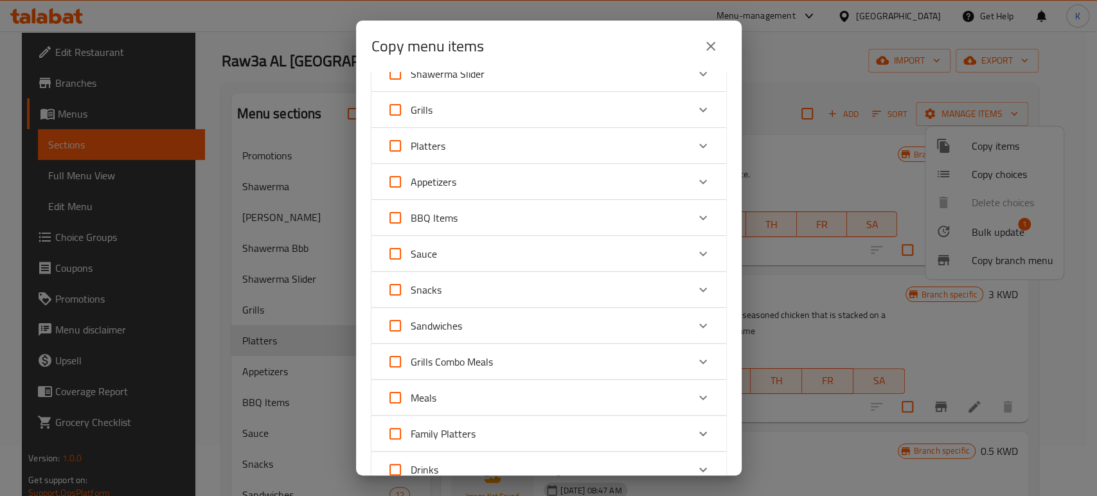
scroll to position [201, 0]
click at [395, 249] on input "Sauce" at bounding box center [395, 253] width 31 height 31
checkbox input "true"
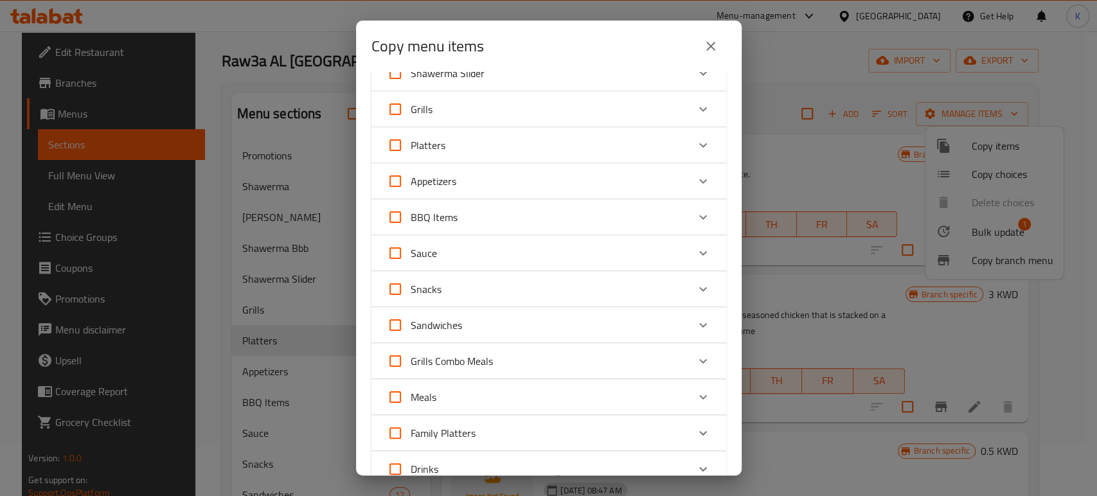
checkbox input "true"
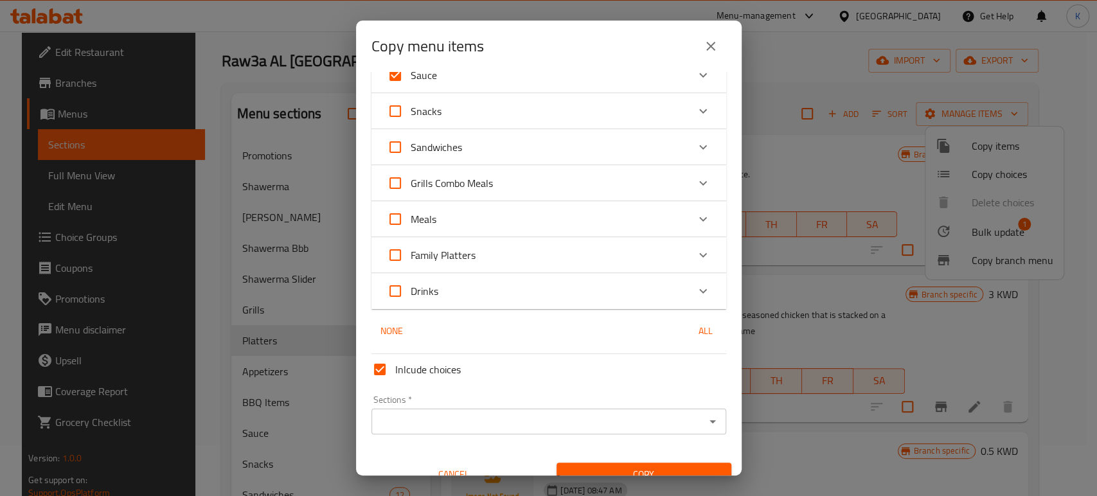
scroll to position [397, 0]
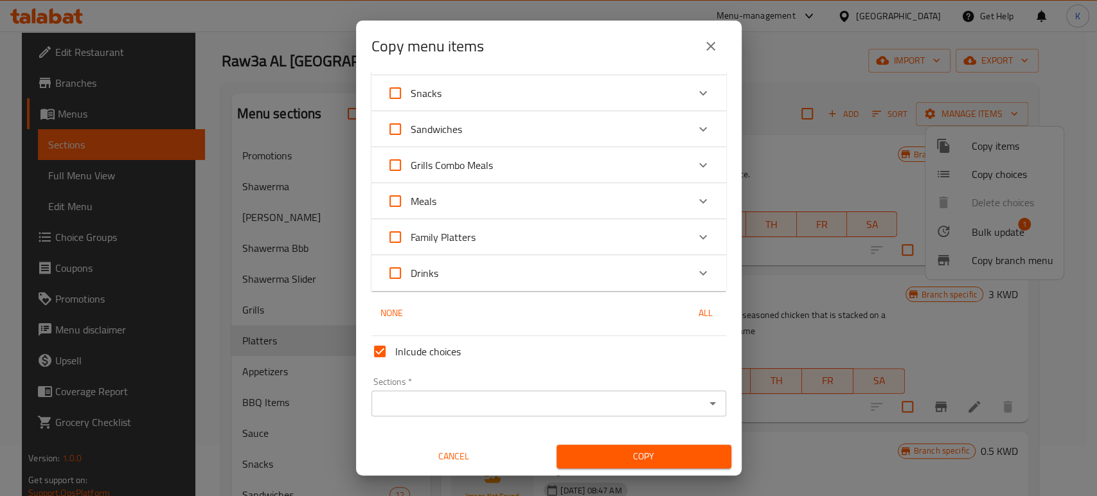
click at [595, 454] on span "Copy" at bounding box center [644, 456] width 154 height 16
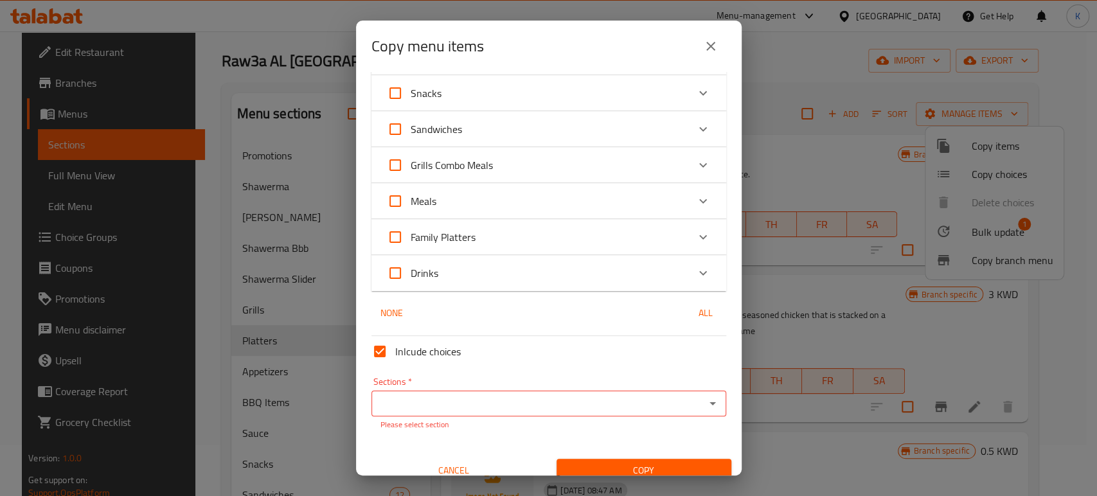
click at [580, 400] on input "Sections   *" at bounding box center [538, 403] width 326 height 18
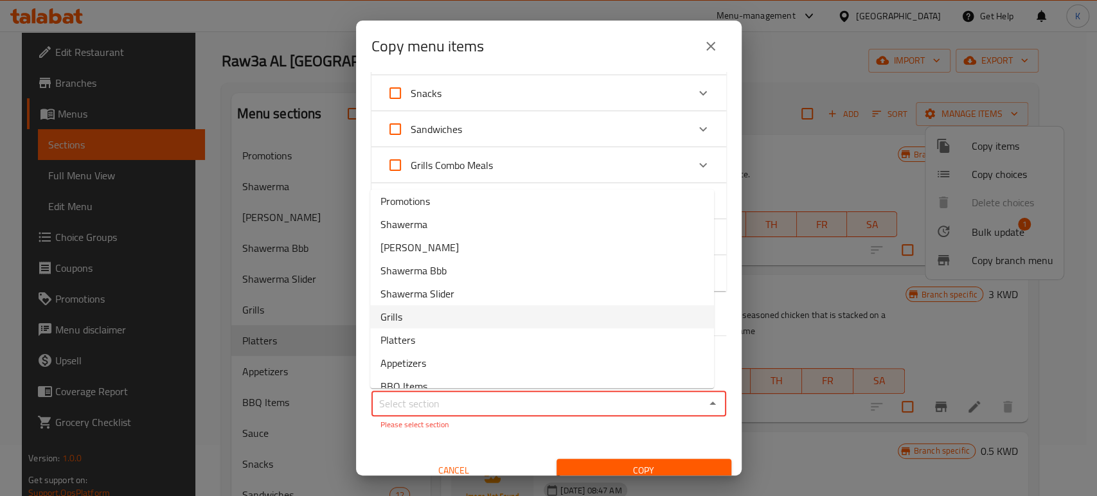
scroll to position [5, 0]
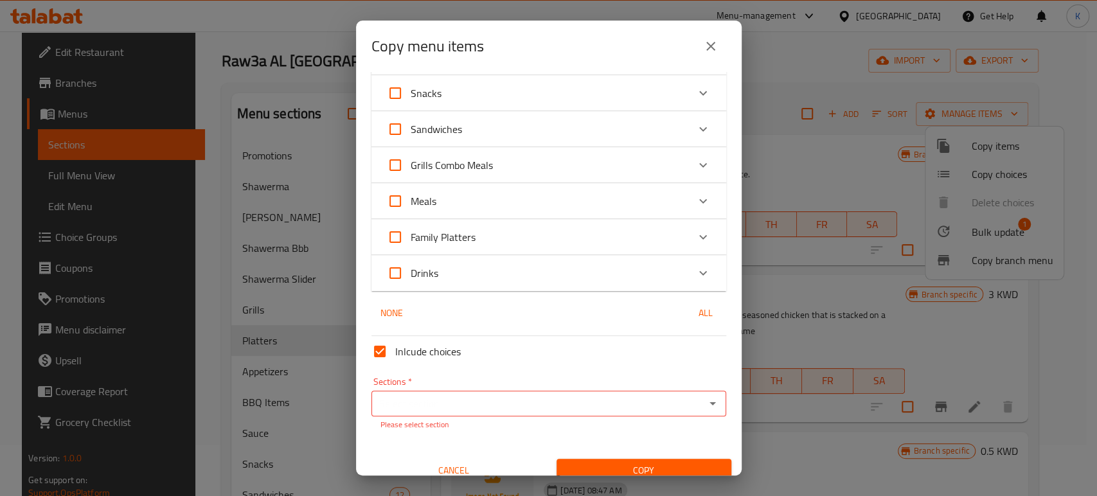
click at [771, 283] on div "Copy menu items 6 / 271 items selected ​ Promotions Order Jat Mashawi 8 KD Get …" at bounding box center [548, 248] width 1097 height 496
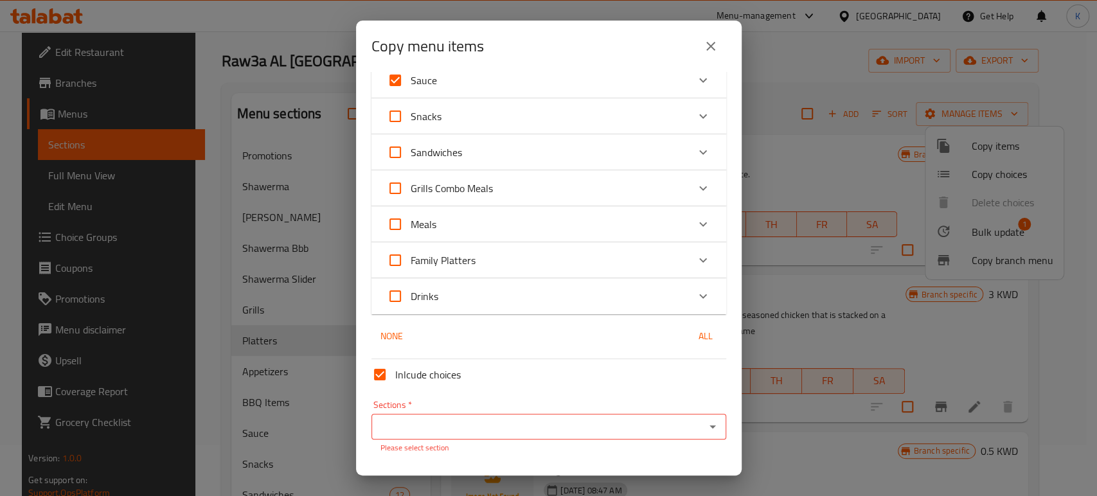
scroll to position [411, 0]
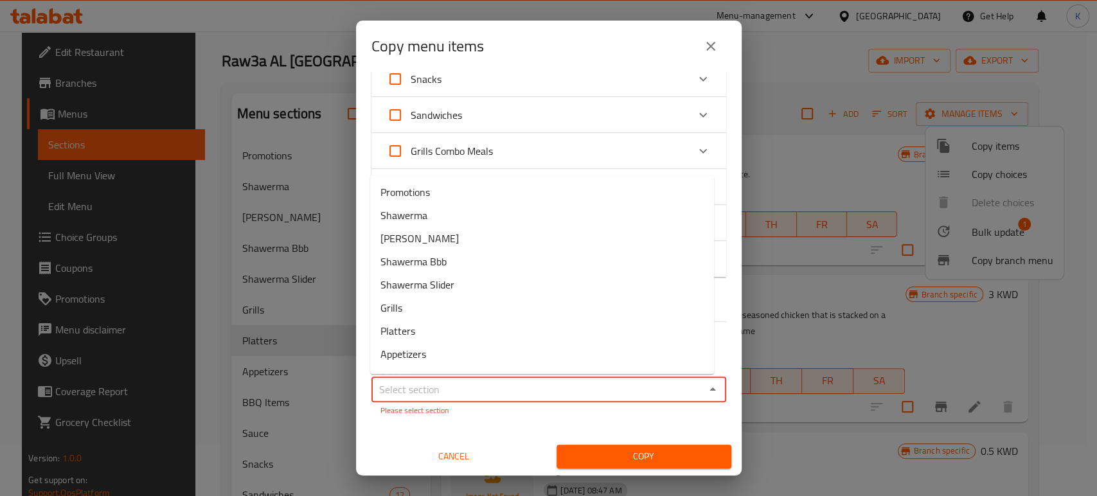
click at [571, 393] on input "Sections   *" at bounding box center [538, 389] width 326 height 18
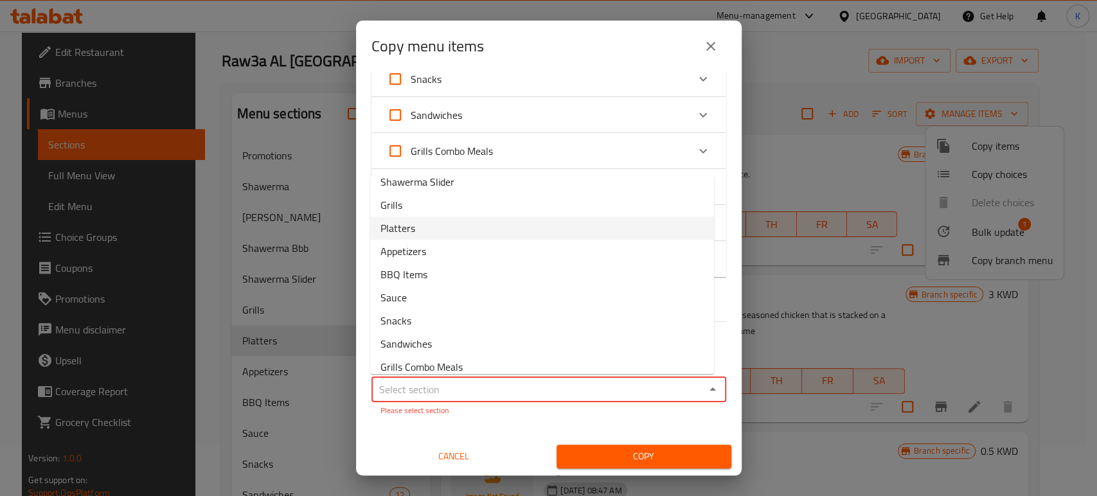
scroll to position [118, 0]
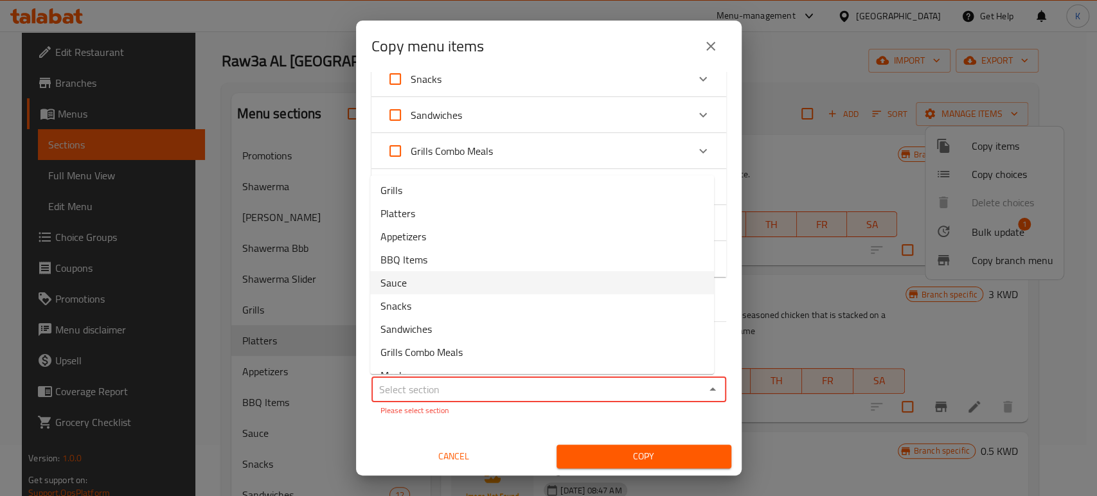
click at [427, 287] on li "Sauce" at bounding box center [542, 282] width 344 height 23
type input "Sauce"
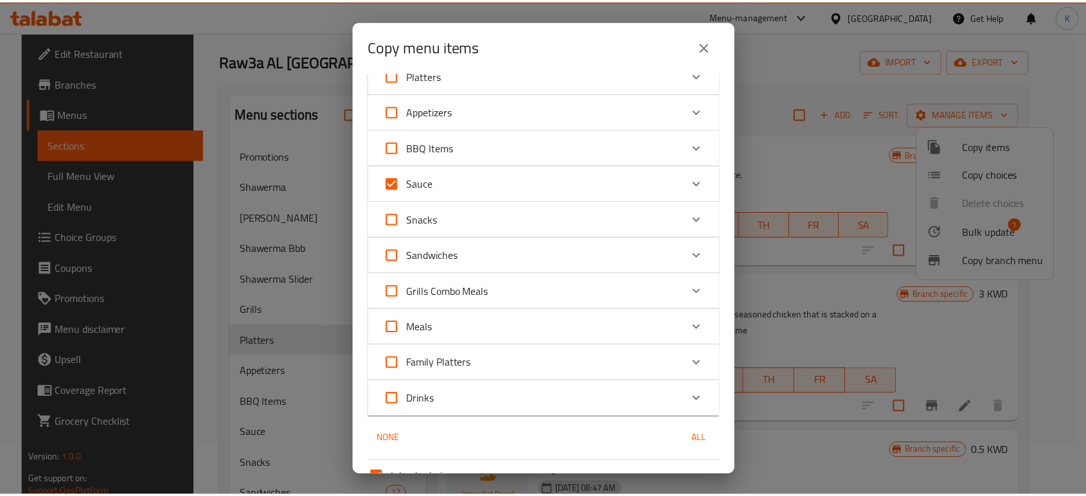
scroll to position [397, 0]
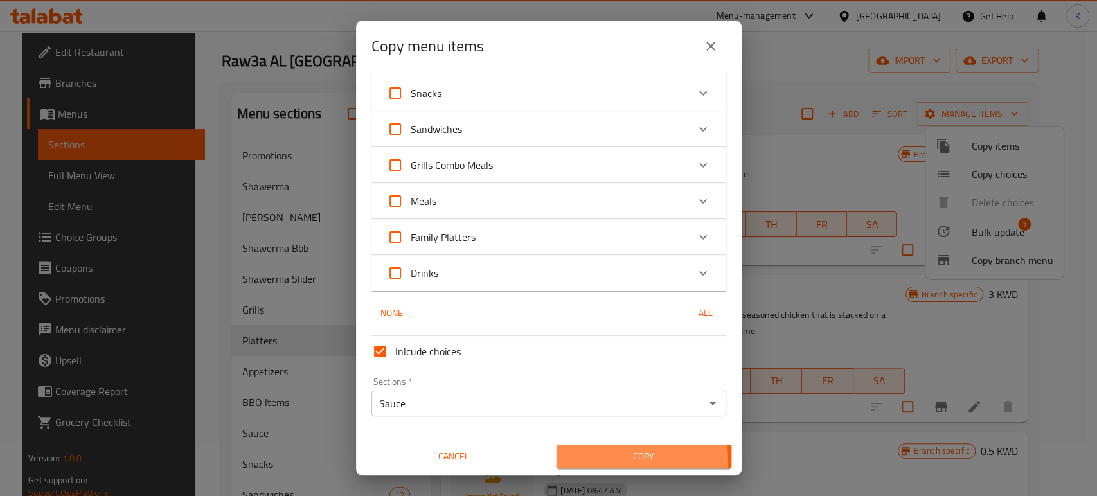
click at [606, 461] on span "Copy" at bounding box center [644, 456] width 154 height 16
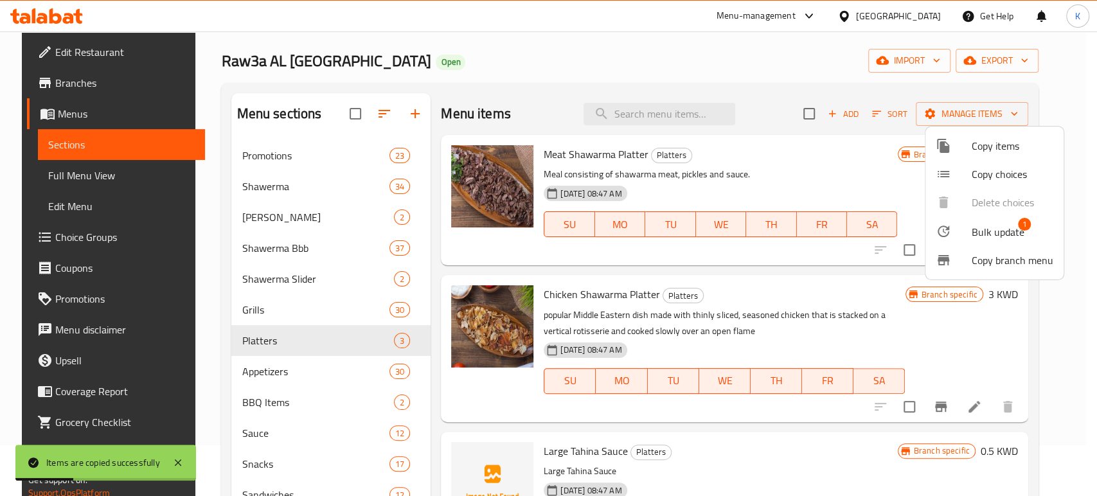
click at [1007, 342] on div at bounding box center [548, 248] width 1097 height 496
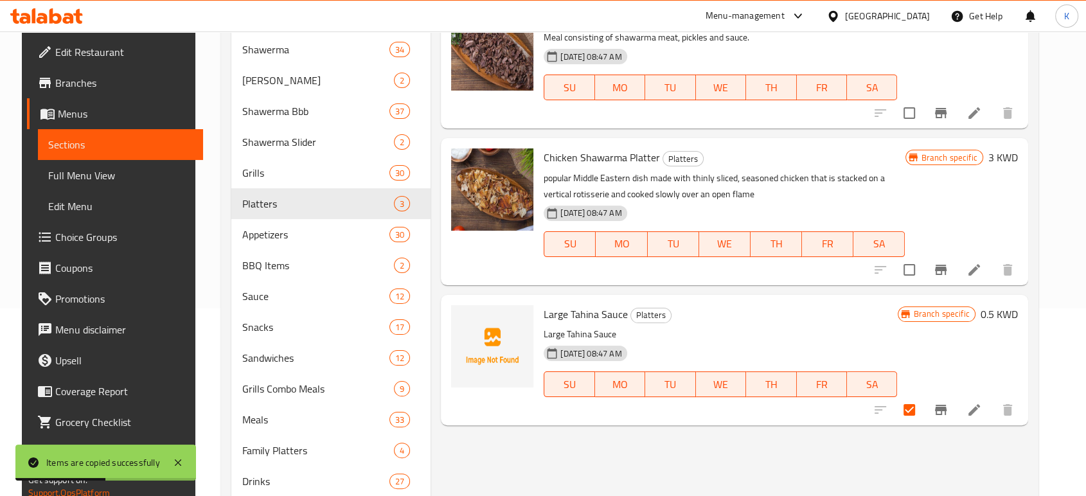
scroll to position [186, 0]
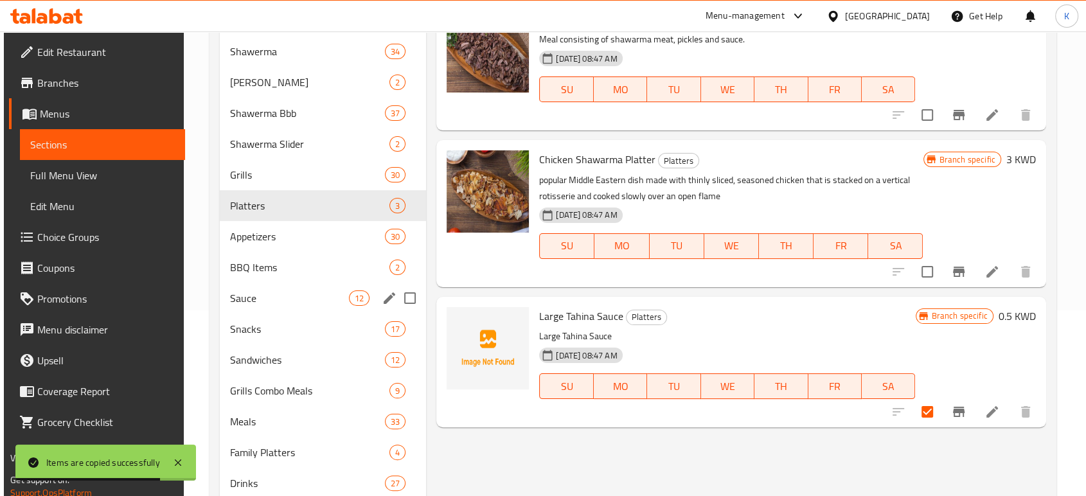
click at [278, 286] on div "Sauce 12" at bounding box center [323, 298] width 206 height 31
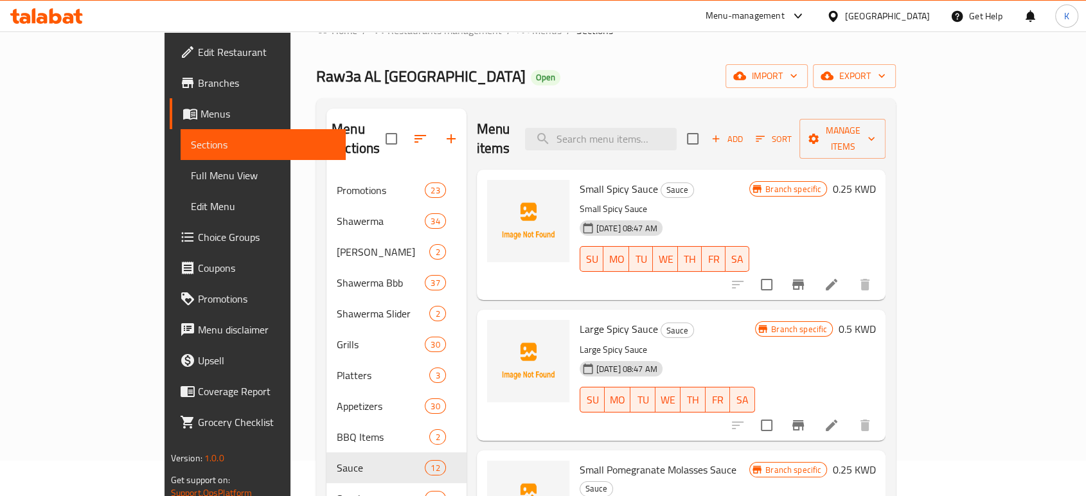
scroll to position [229, 0]
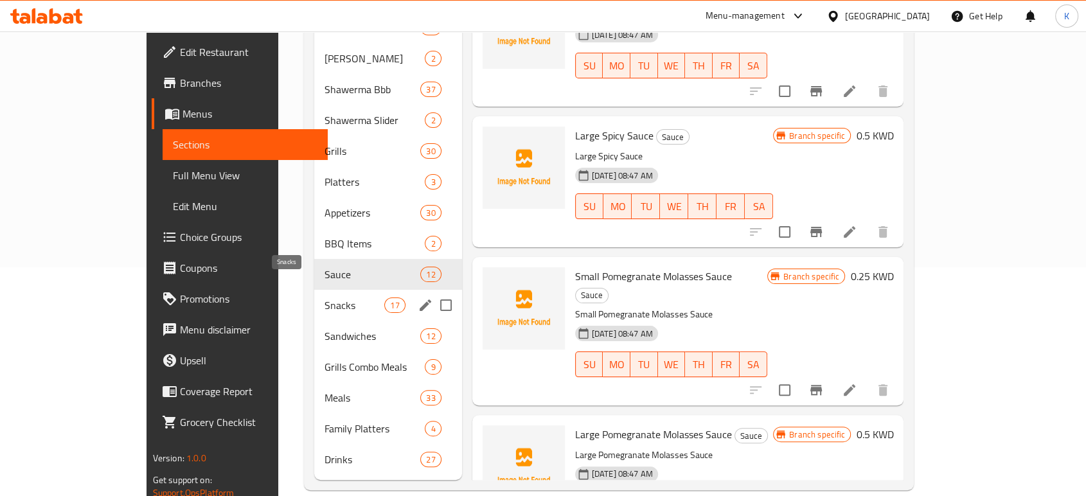
click at [324, 297] on span "Snacks" at bounding box center [354, 304] width 60 height 15
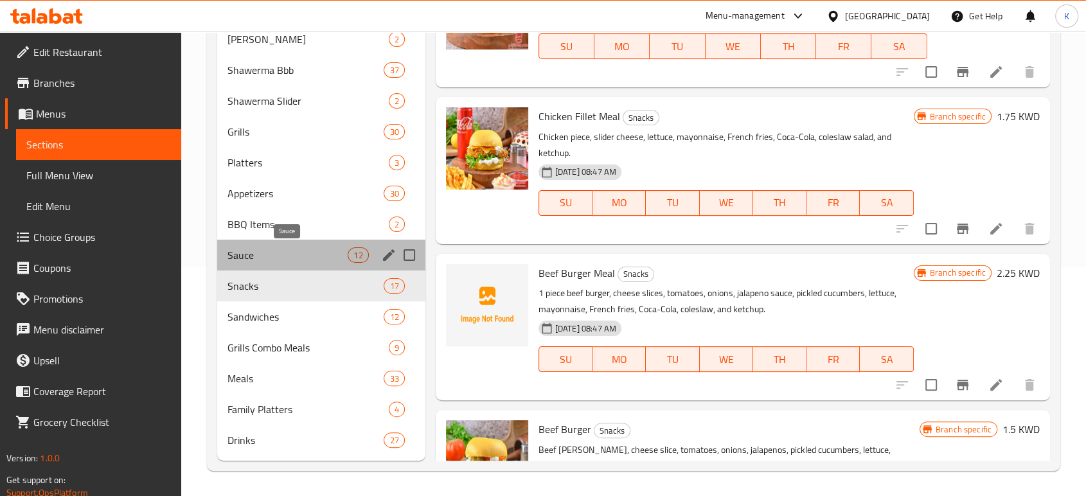
click at [274, 253] on span "Sauce" at bounding box center [287, 254] width 121 height 15
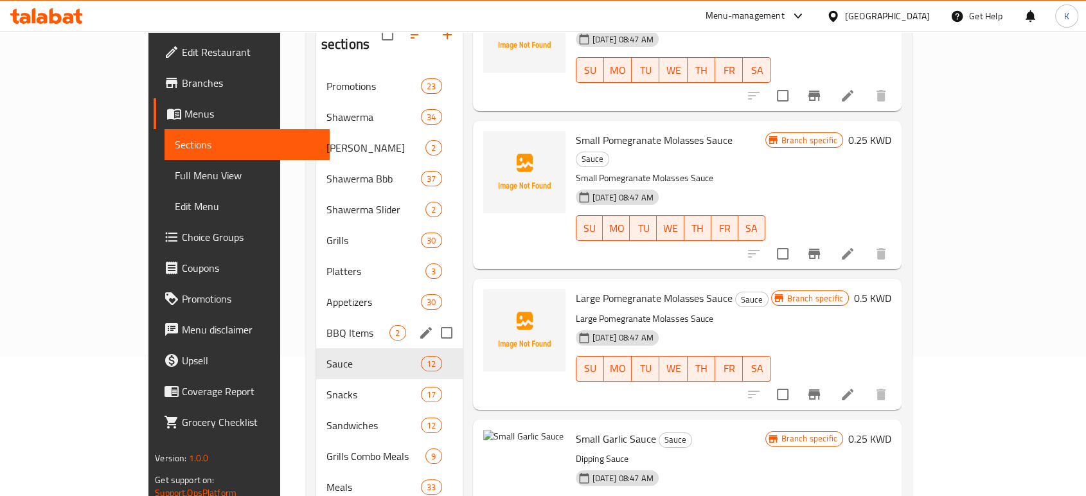
scroll to position [140, 0]
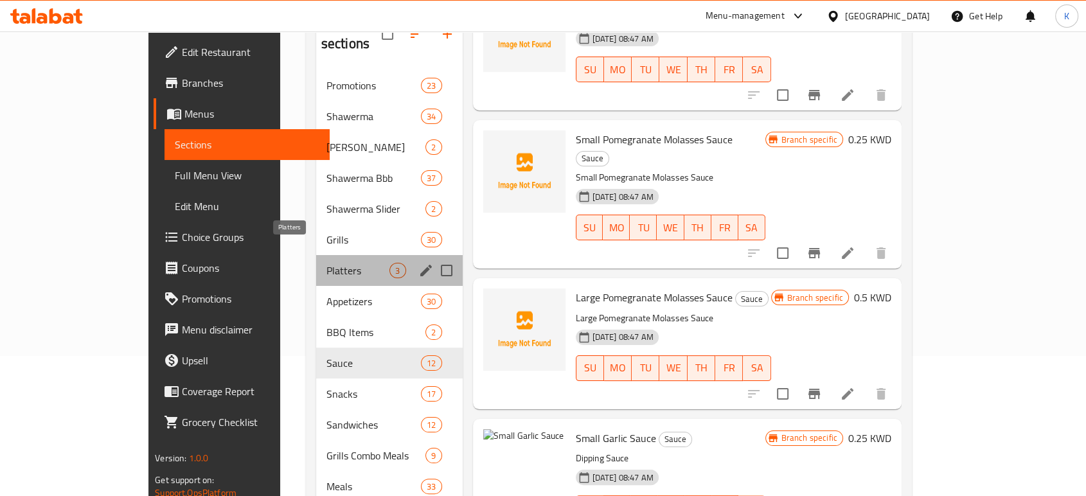
click at [326, 263] on span "Platters" at bounding box center [358, 270] width 64 height 15
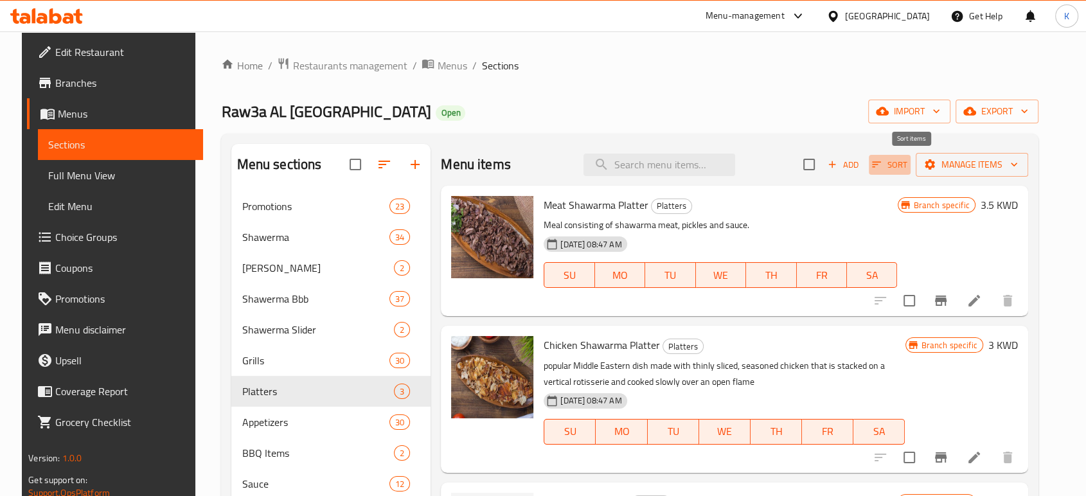
click at [907, 166] on span "Sort" at bounding box center [889, 164] width 35 height 15
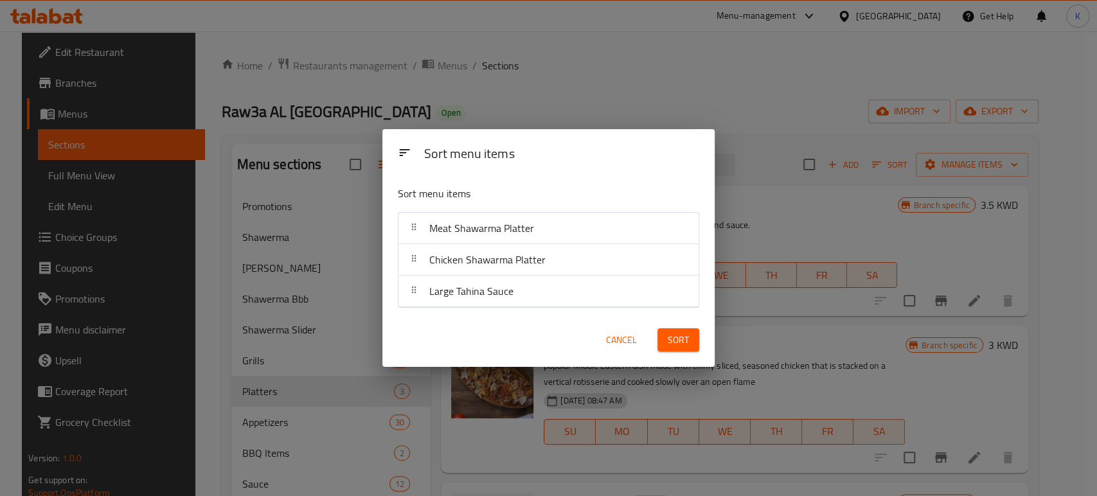
click at [630, 332] on span "Cancel" at bounding box center [621, 340] width 31 height 16
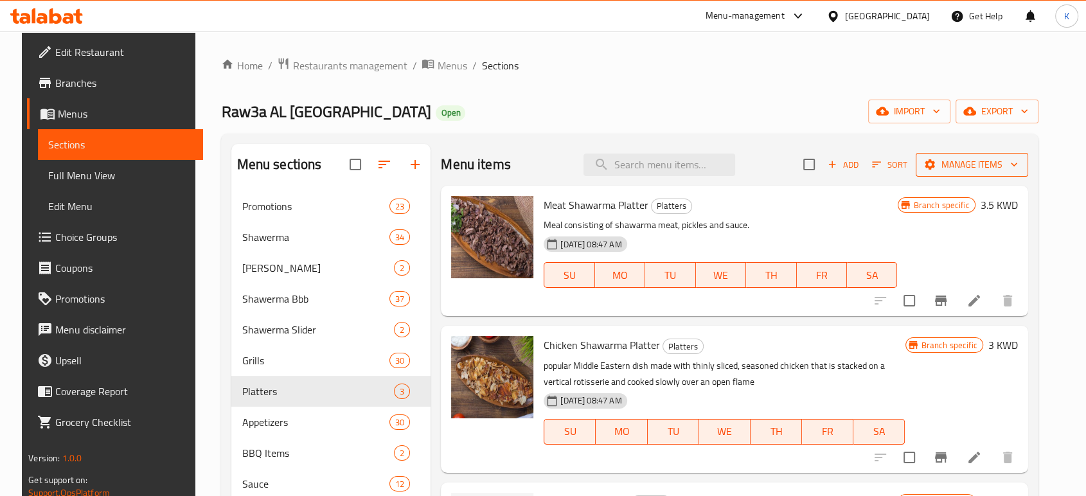
click at [983, 157] on span "Manage items" at bounding box center [972, 165] width 92 height 16
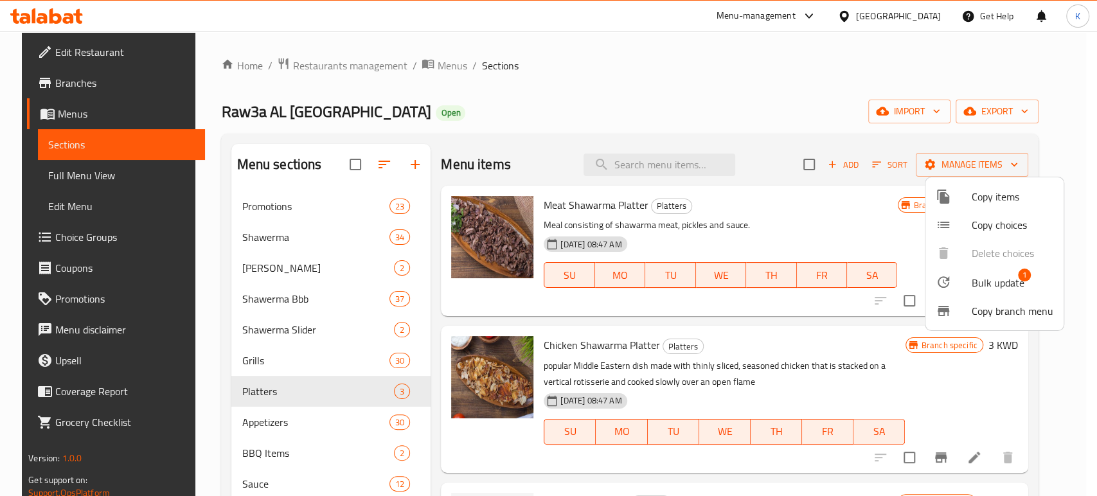
click at [980, 283] on span "Bulk update" at bounding box center [997, 282] width 53 height 15
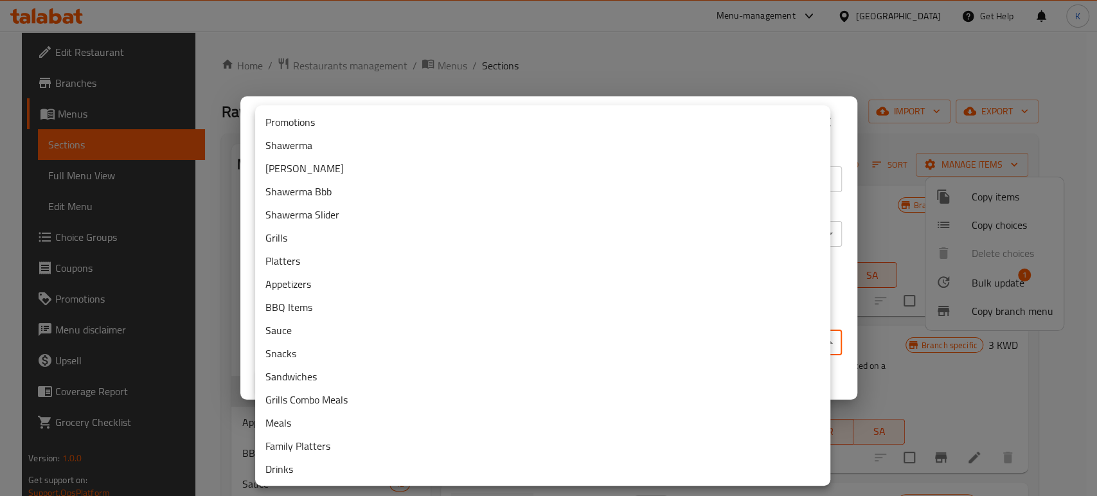
click at [684, 339] on body "​ Menu-management [GEOGRAPHIC_DATA] Get Help K Edit Restaurant Branches Menus S…" at bounding box center [548, 263] width 1097 height 465
click at [684, 339] on li "Sauce" at bounding box center [542, 330] width 575 height 23
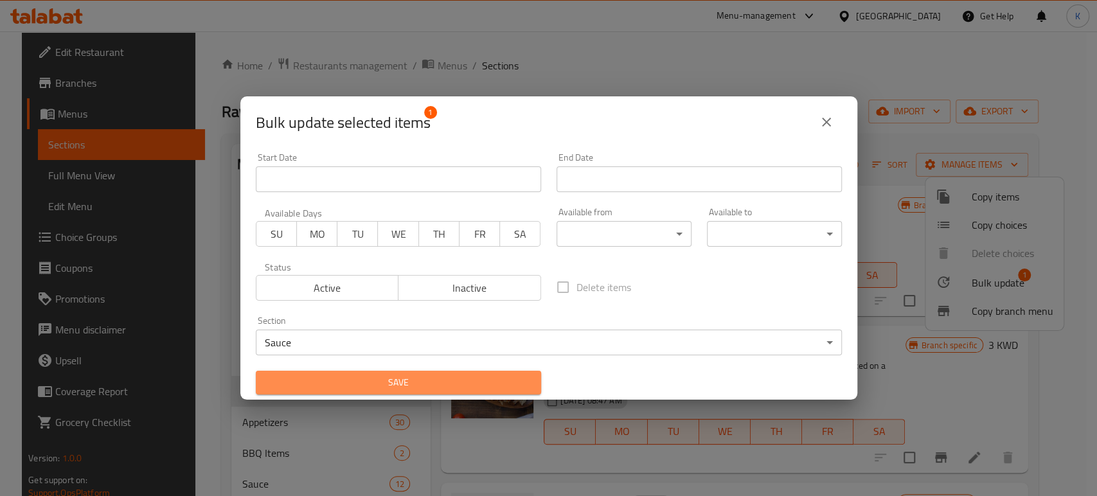
click at [461, 380] on span "Save" at bounding box center [398, 383] width 265 height 16
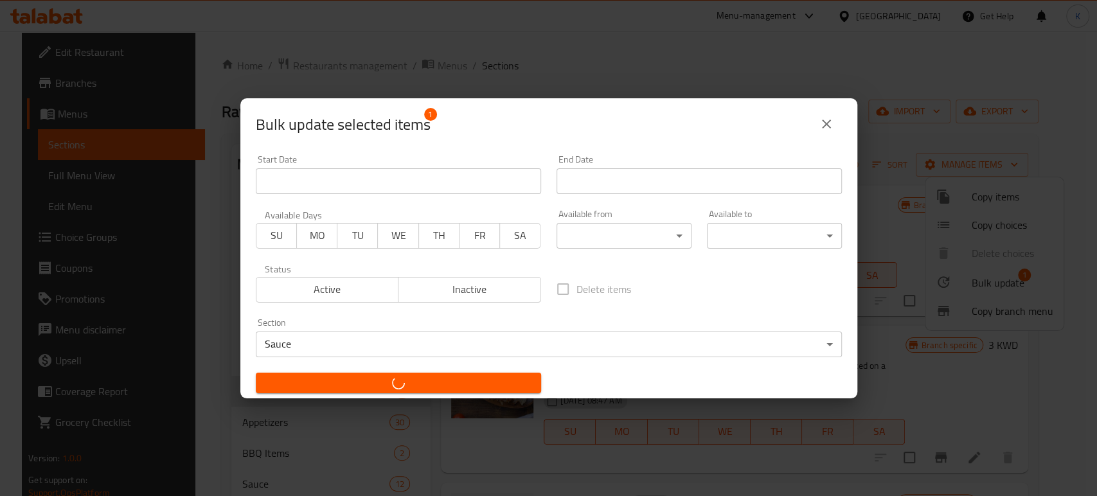
checkbox input "false"
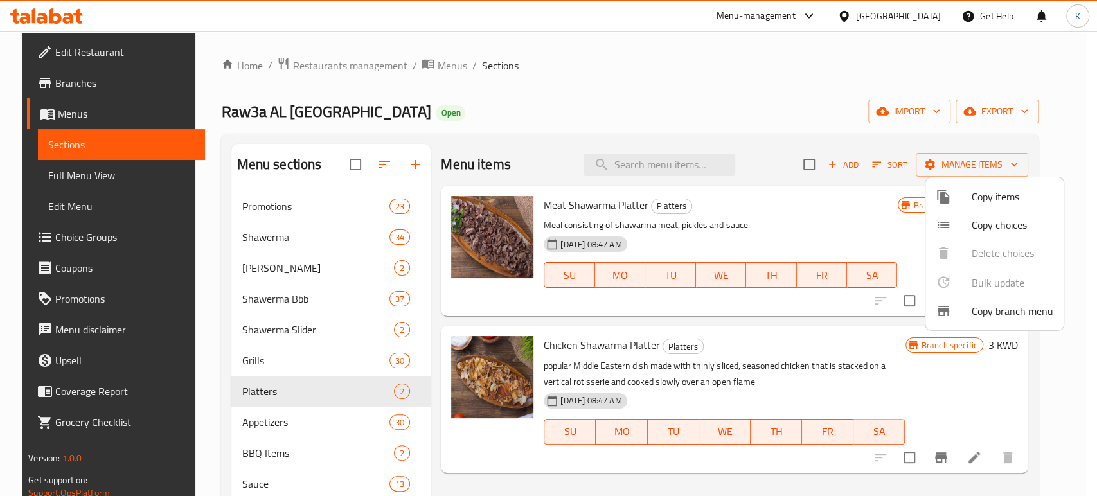
click at [1052, 378] on div at bounding box center [548, 248] width 1097 height 496
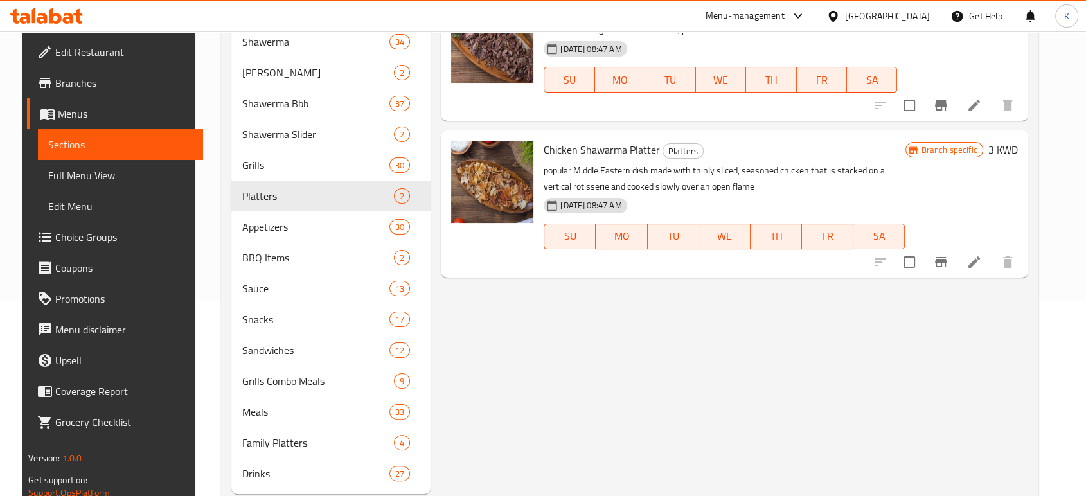
scroll to position [196, 0]
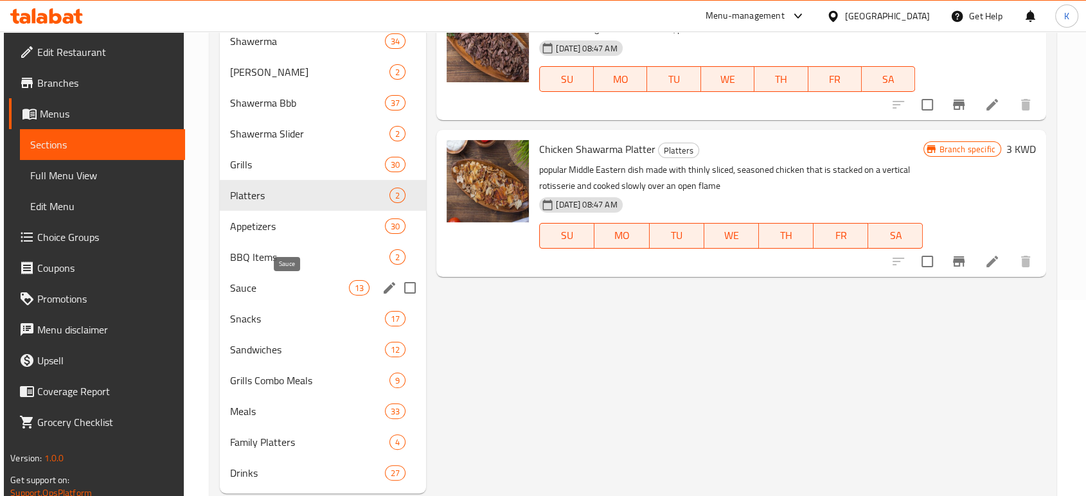
click at [341, 284] on span "Sauce" at bounding box center [289, 287] width 119 height 15
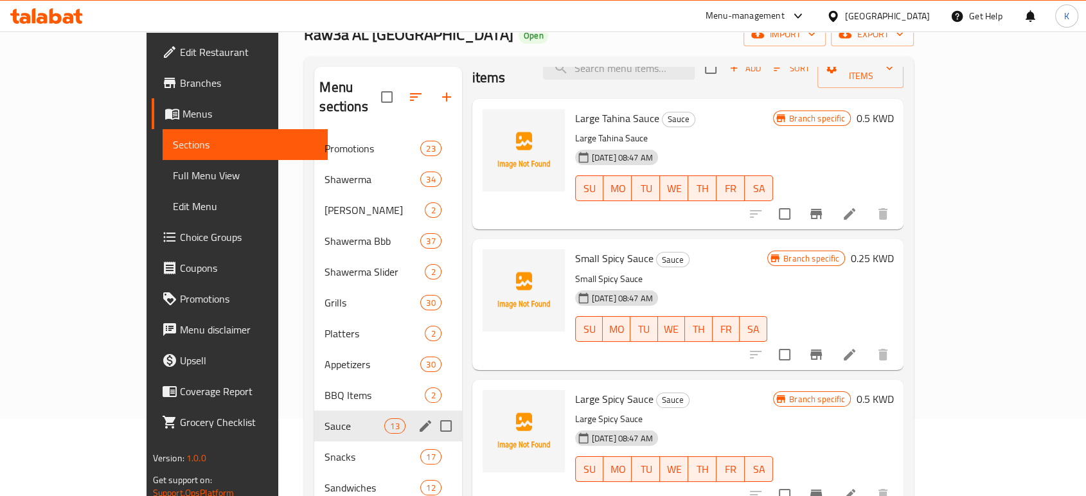
scroll to position [76, 0]
click at [324, 142] on span "Promotions" at bounding box center [354, 149] width 60 height 15
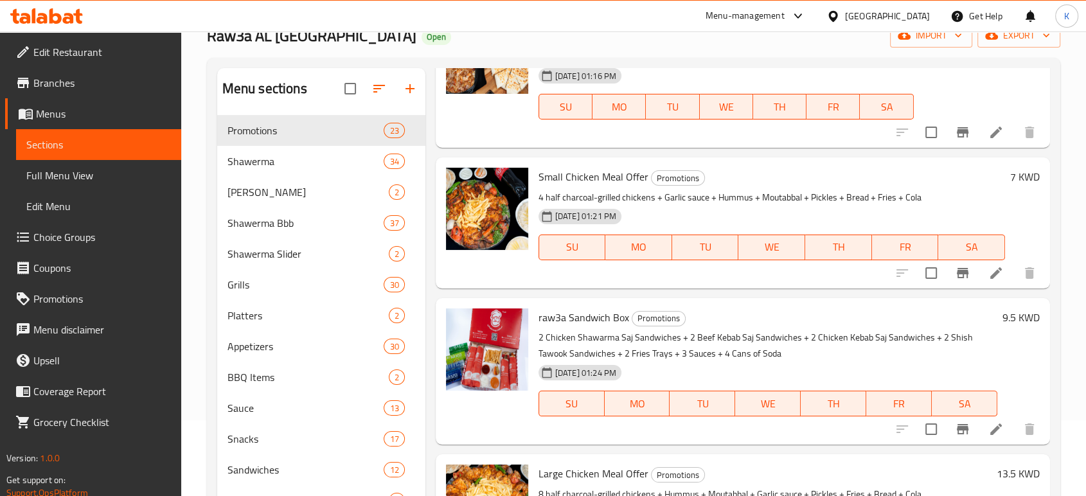
scroll to position [2199, 0]
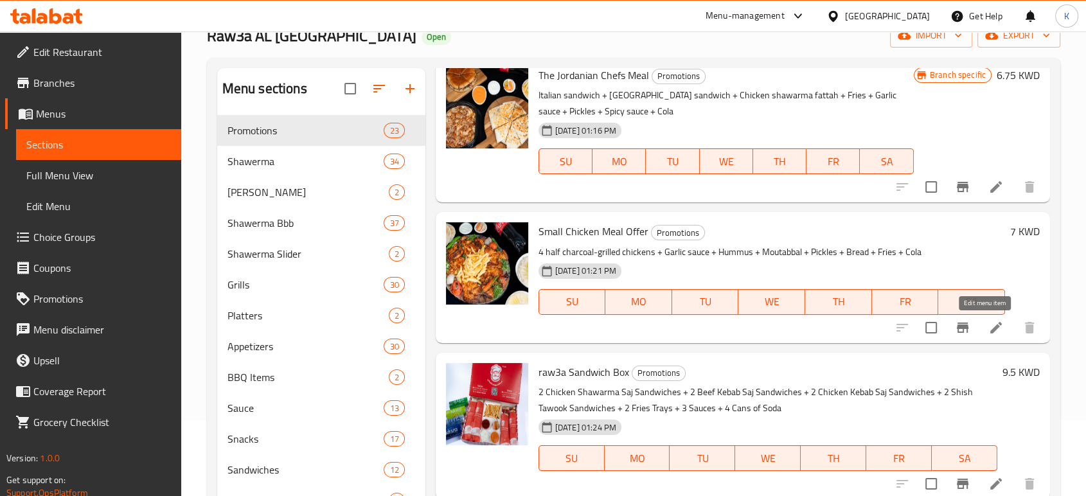
click at [988, 326] on icon at bounding box center [995, 327] width 15 height 15
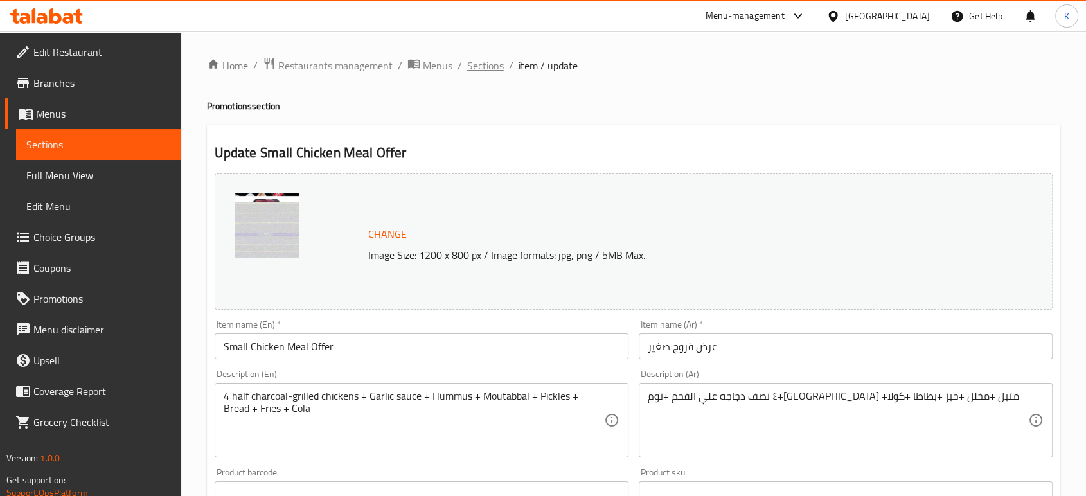
click at [467, 70] on span "Sections" at bounding box center [485, 65] width 37 height 15
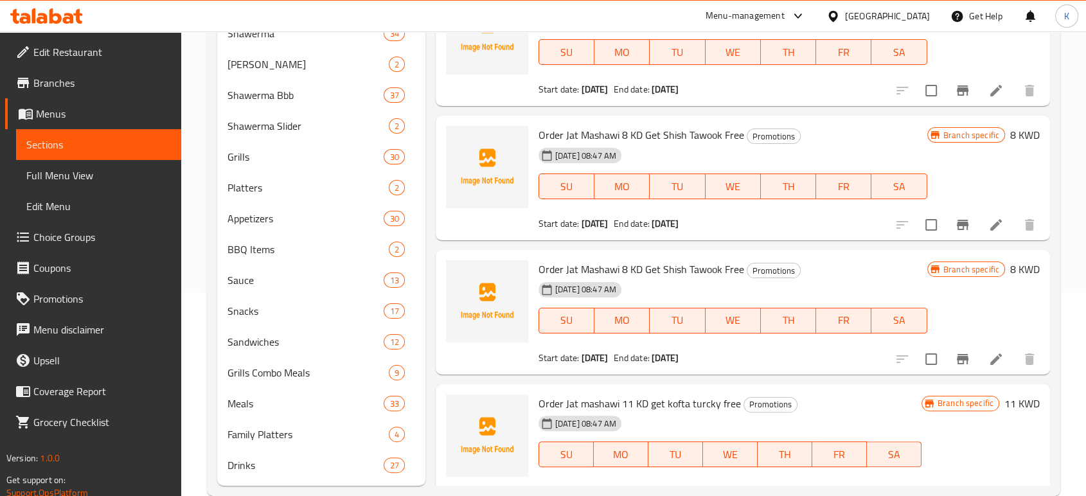
scroll to position [227, 0]
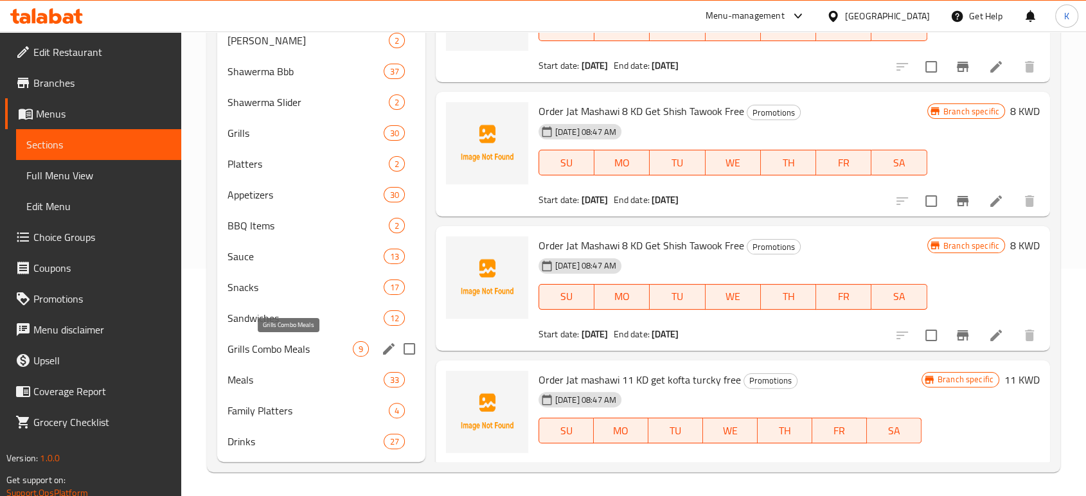
click at [267, 349] on span "Grills Combo Meals" at bounding box center [289, 348] width 125 height 15
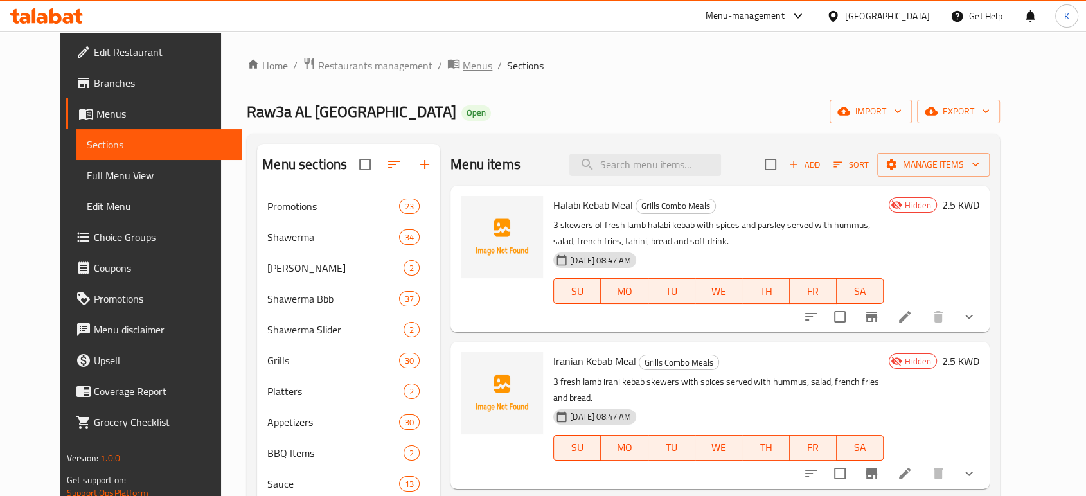
click at [463, 62] on span "Menus" at bounding box center [478, 65] width 30 height 15
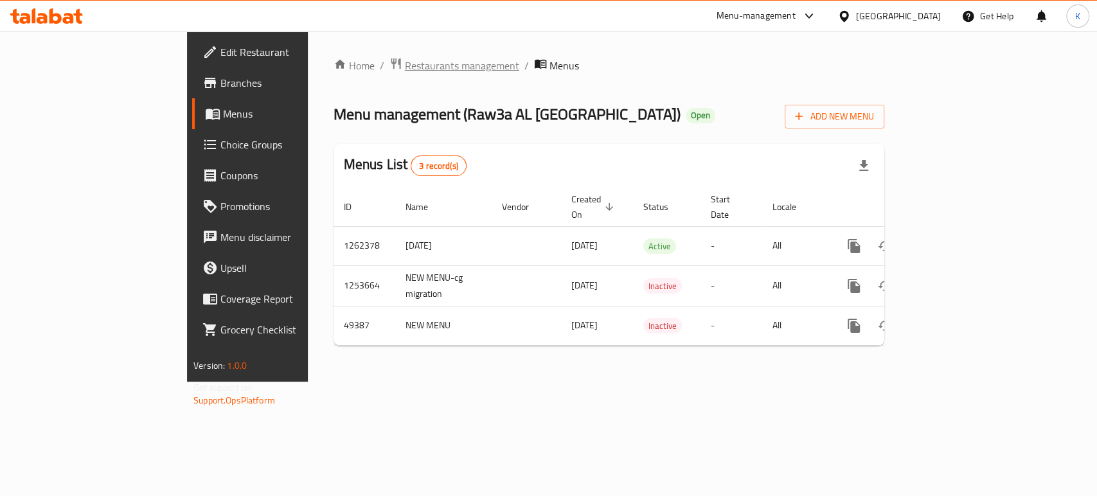
click at [405, 64] on span "Restaurants management" at bounding box center [462, 65] width 114 height 15
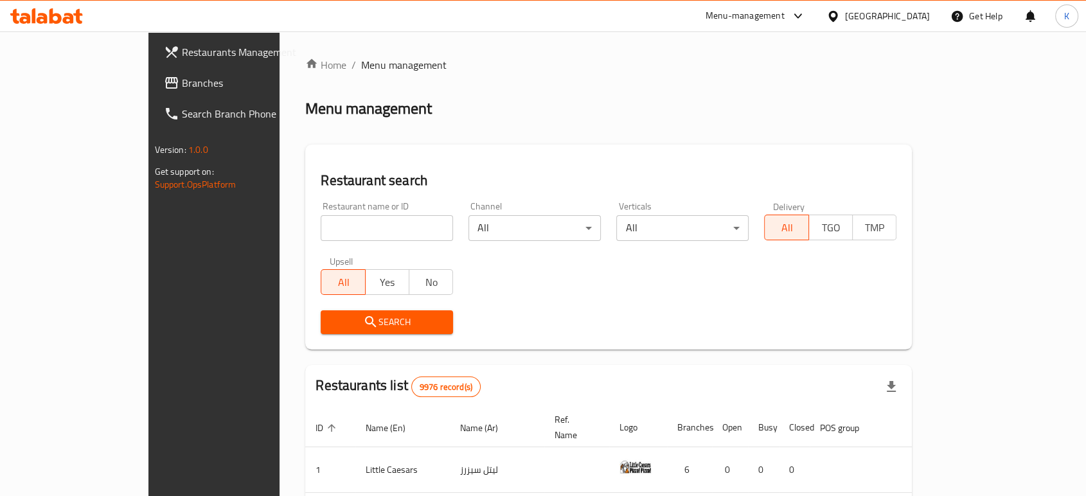
click at [784, 12] on div "Menu-management" at bounding box center [744, 15] width 79 height 15
click at [782, 12] on div "Menu-management" at bounding box center [744, 15] width 79 height 15
click at [806, 10] on div at bounding box center [794, 15] width 21 height 15
click at [729, 60] on div "All Plugins" at bounding box center [701, 57] width 60 height 30
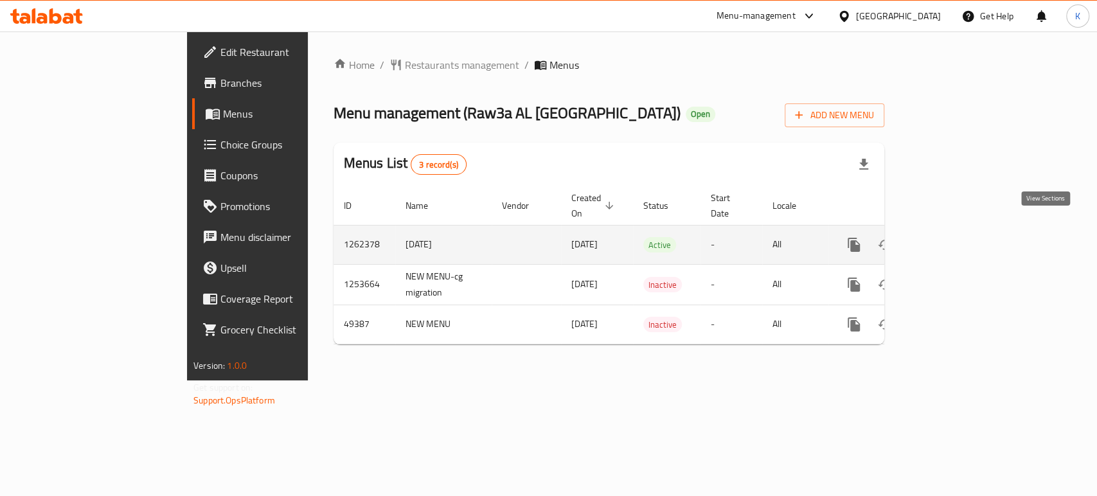
click at [954, 237] on icon "enhanced table" at bounding box center [946, 244] width 15 height 15
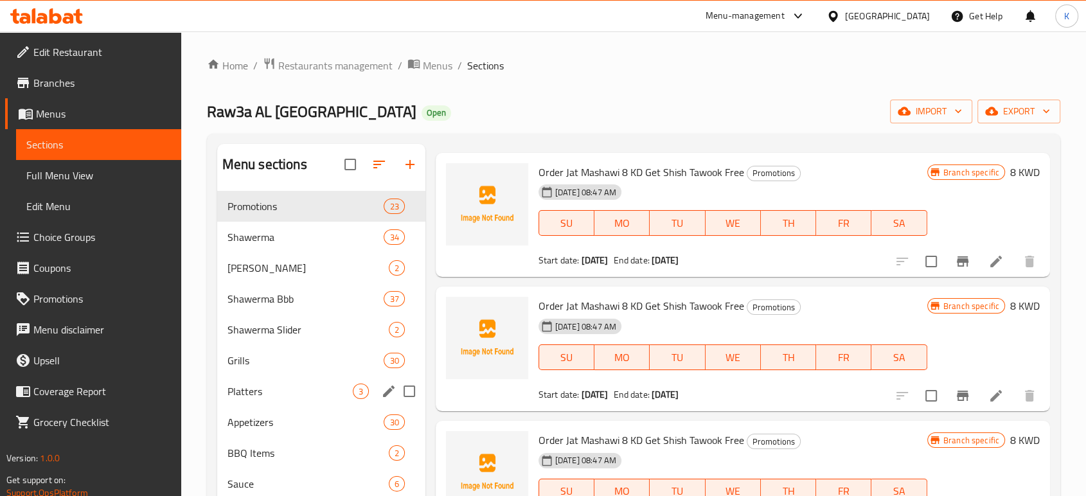
scroll to position [17, 0]
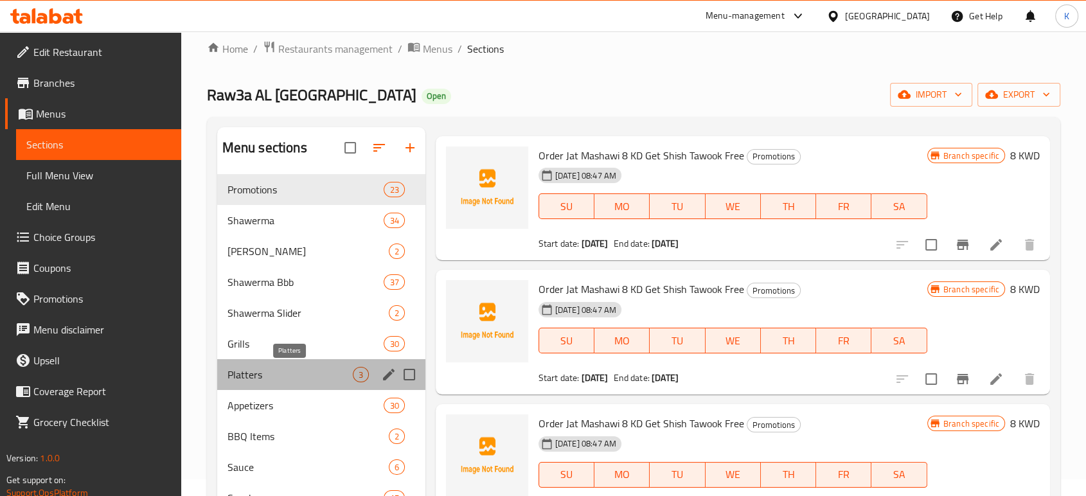
click at [280, 371] on span "Platters" at bounding box center [289, 374] width 125 height 15
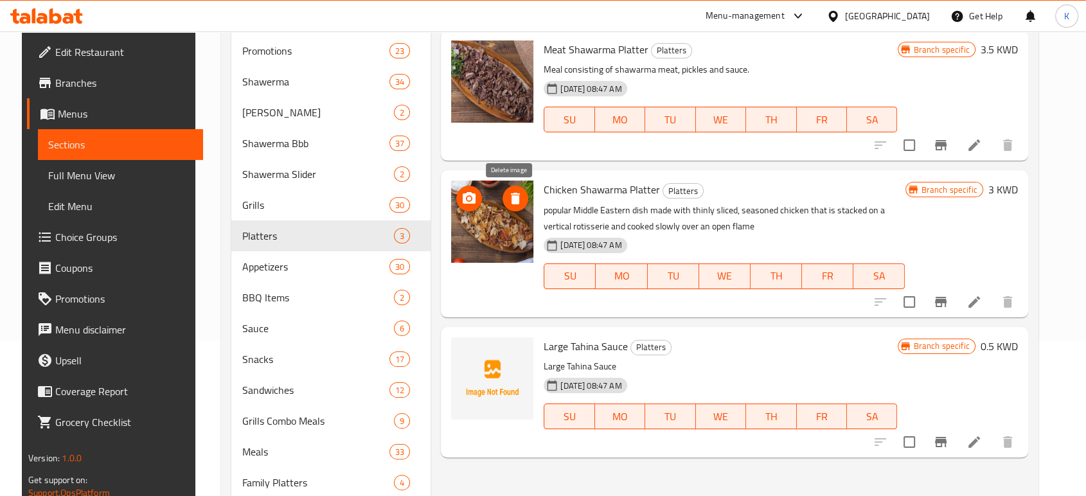
scroll to position [229, 0]
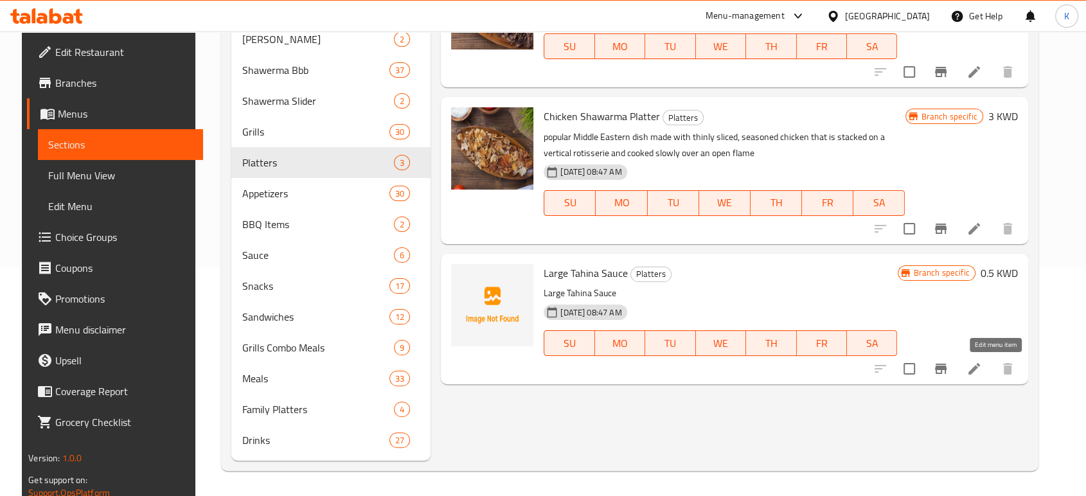
click at [982, 364] on icon at bounding box center [973, 368] width 15 height 15
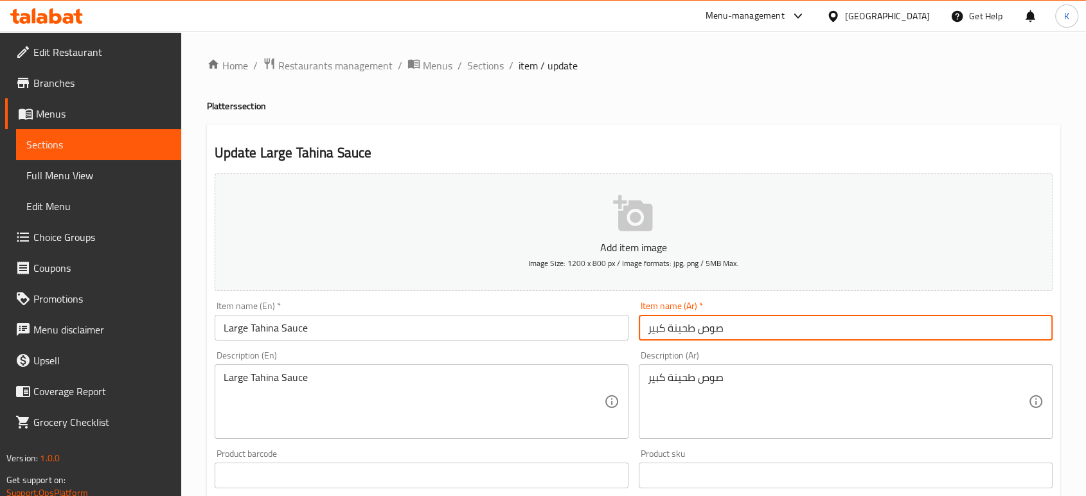
click at [707, 328] on input "صوص طحينة كبير" at bounding box center [846, 328] width 414 height 26
click at [495, 66] on span "Sections" at bounding box center [485, 65] width 37 height 15
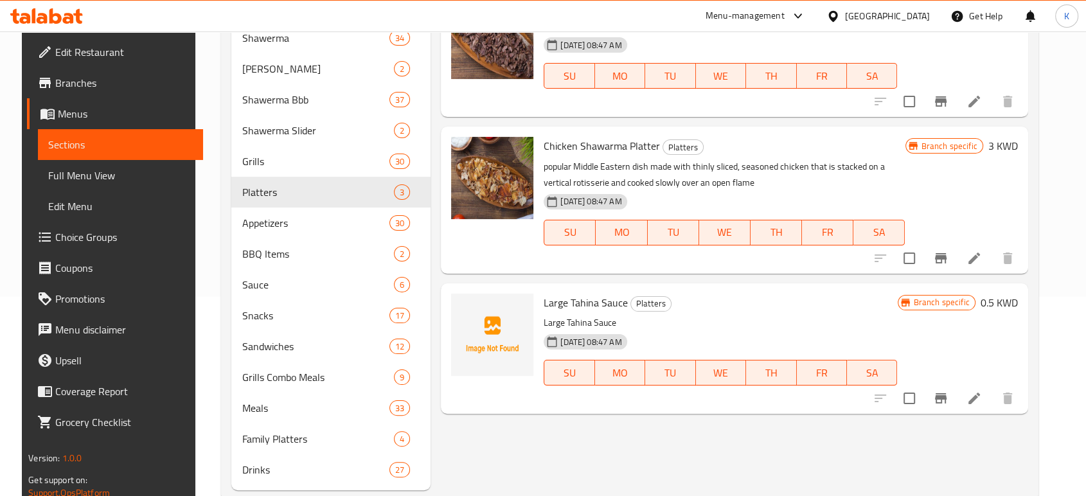
scroll to position [206, 0]
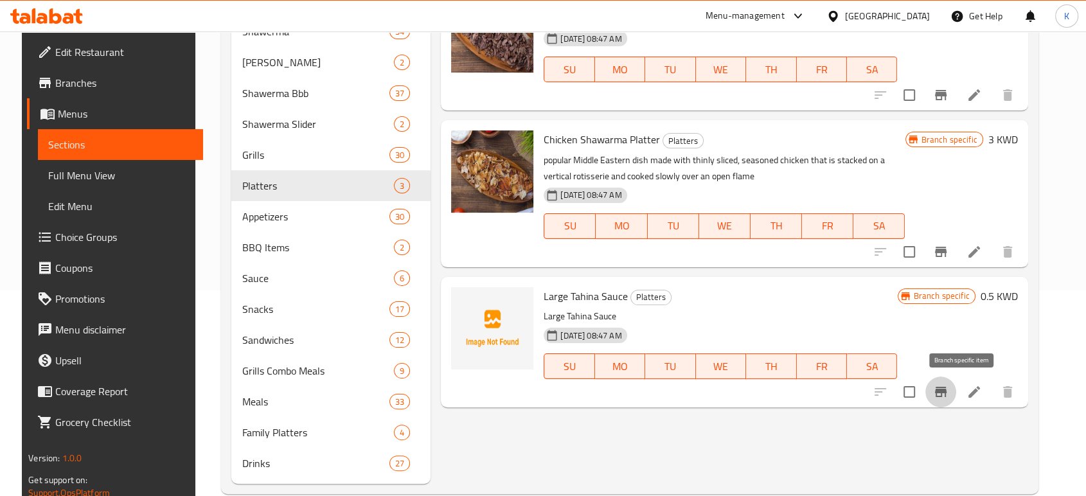
click at [948, 384] on icon "Branch-specific-item" at bounding box center [940, 391] width 15 height 15
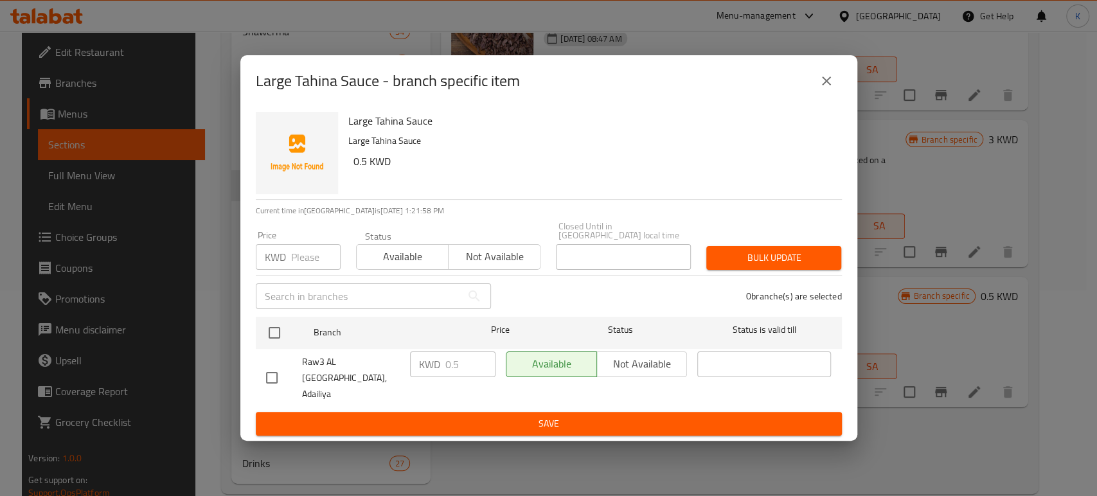
click at [833, 89] on icon "close" at bounding box center [826, 80] width 15 height 15
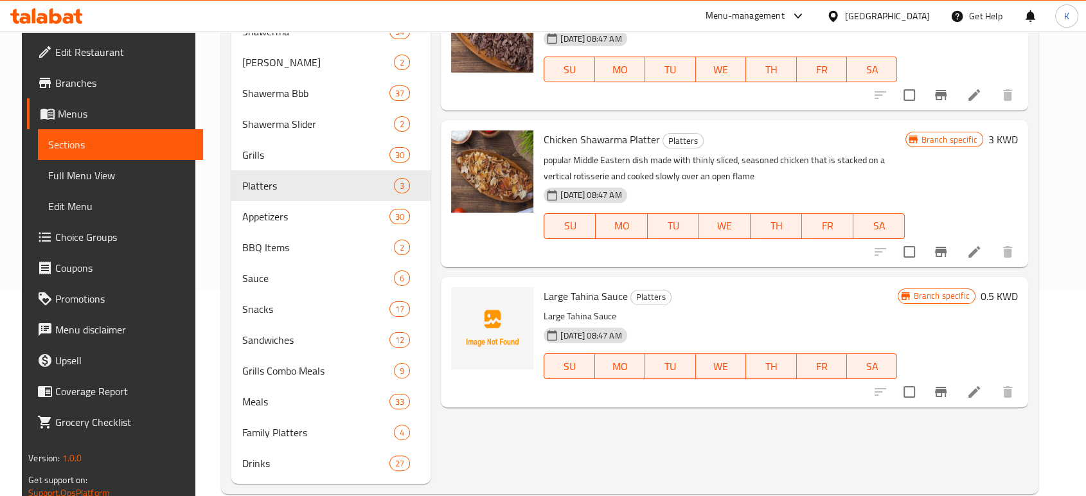
click at [989, 382] on li at bounding box center [974, 391] width 36 height 23
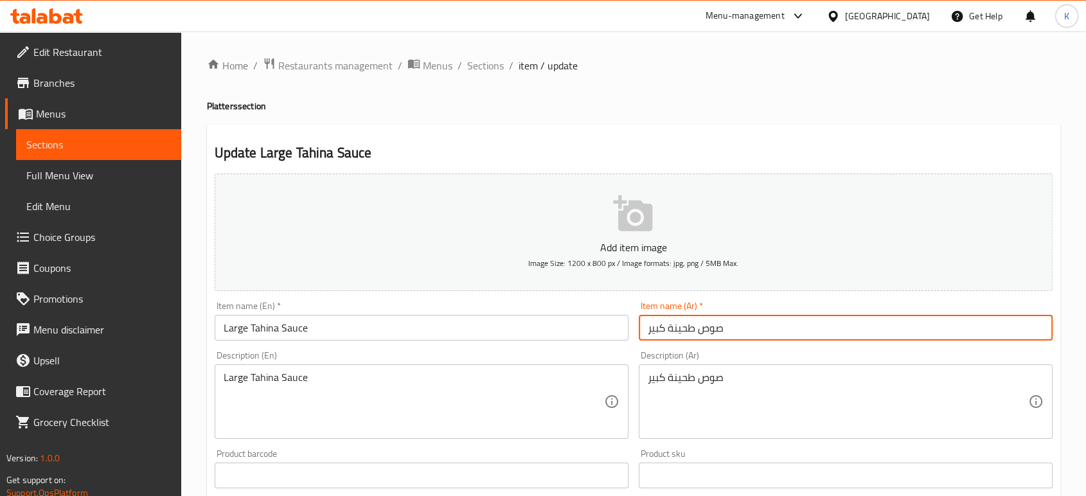
click at [698, 331] on input "صوص طحينة كبير" at bounding box center [846, 328] width 414 height 26
